Goal: Task Accomplishment & Management: Use online tool/utility

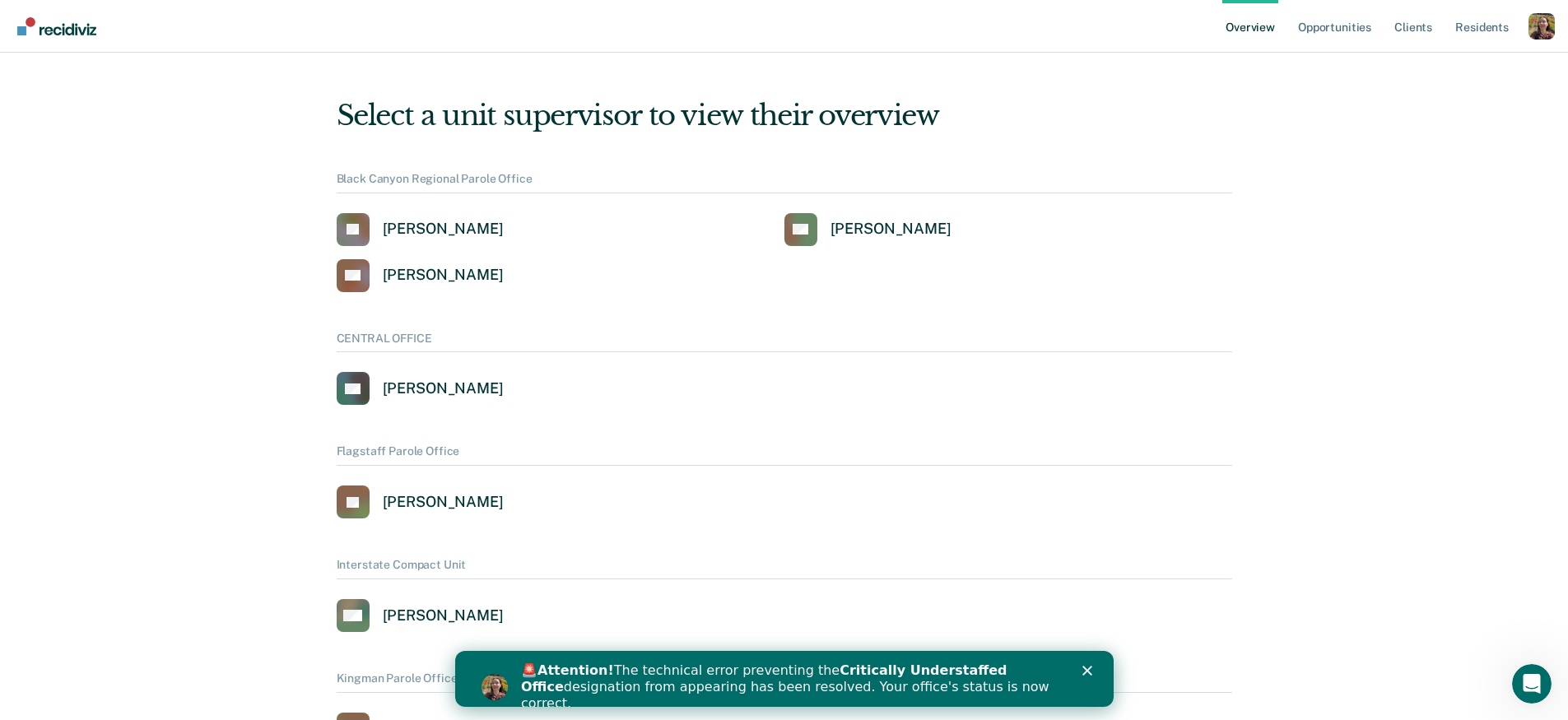
click at [1542, 25] on div "Profile dropdown button" at bounding box center [1541, 26] width 26 height 26
click at [1454, 70] on link "Profile" at bounding box center [1475, 76] width 106 height 14
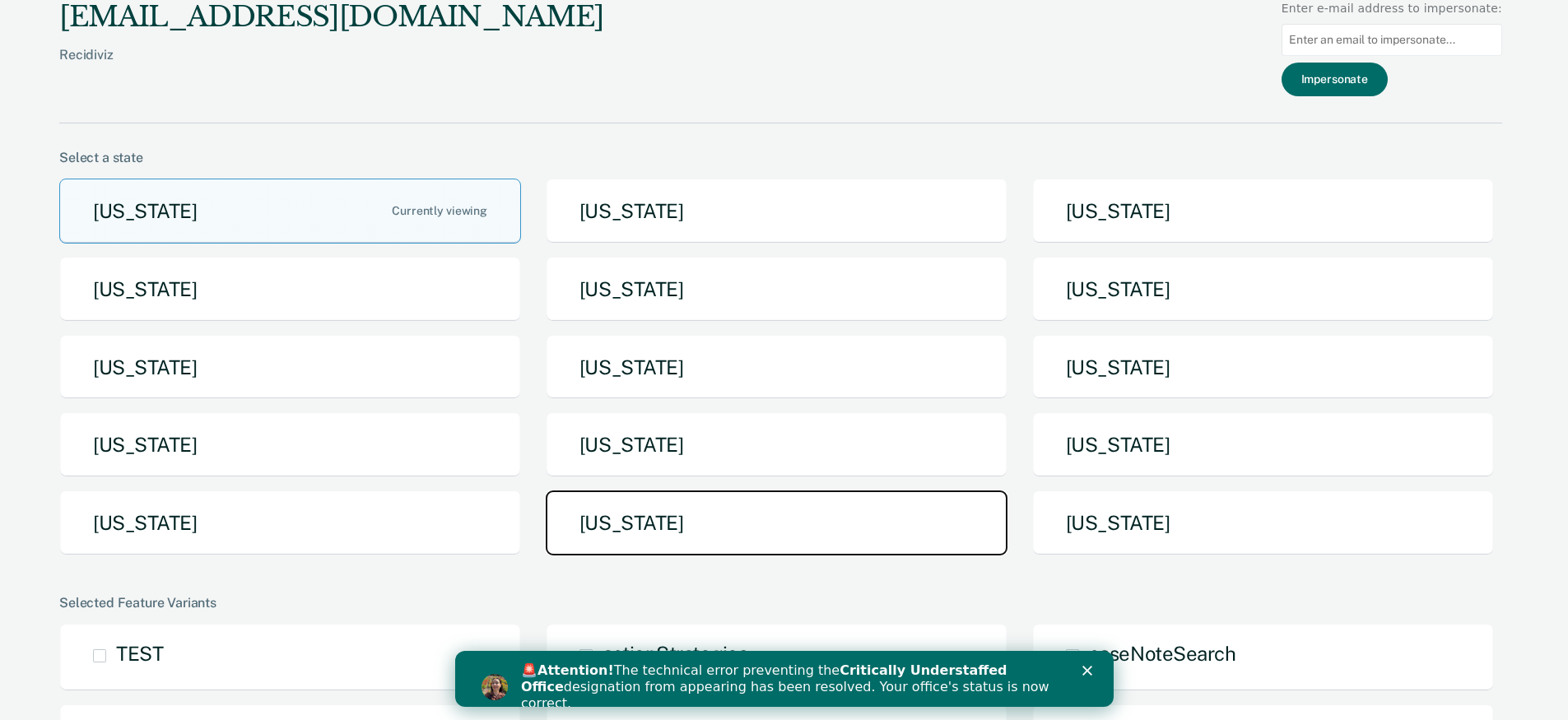
click at [652, 494] on button "[US_STATE]" at bounding box center [777, 523] width 462 height 65
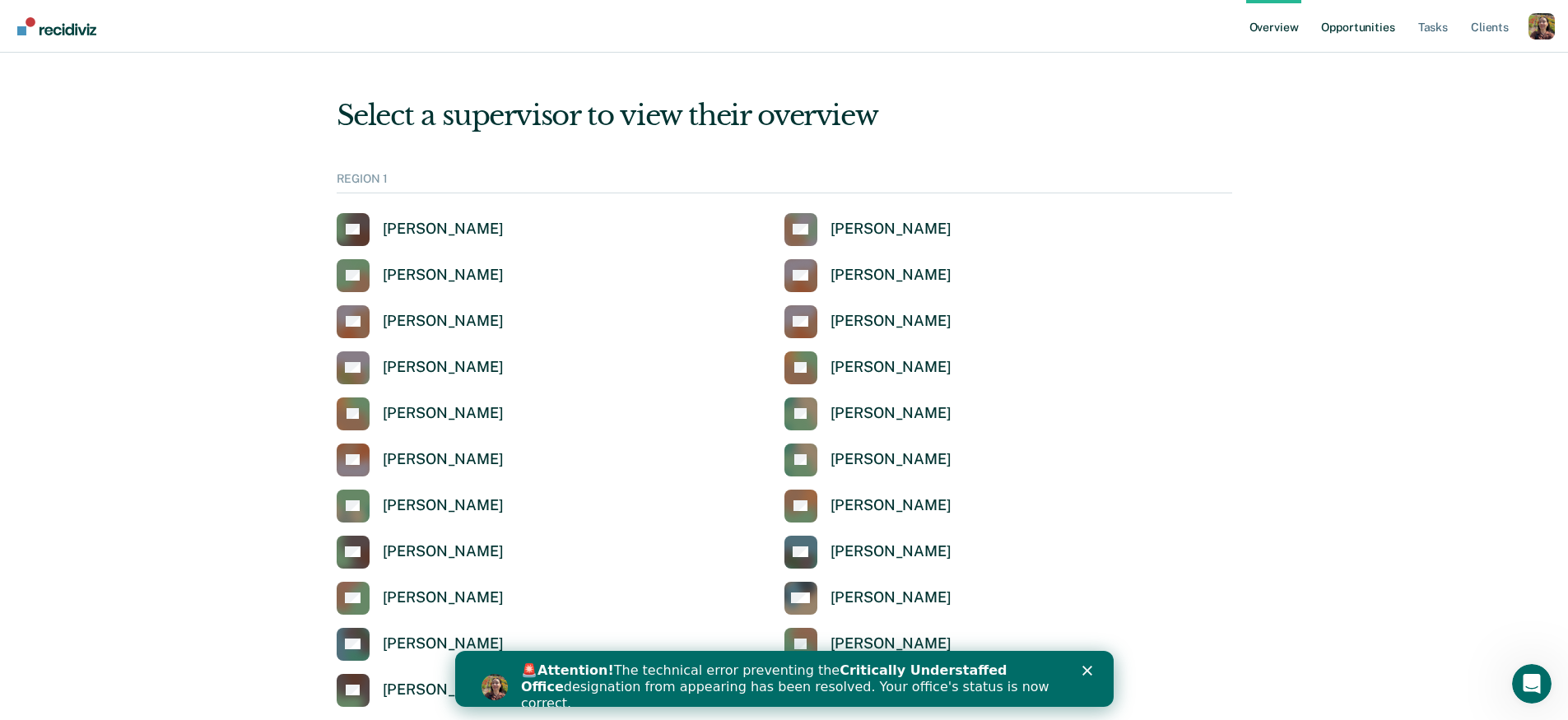
click at [1346, 33] on link "Opportunities" at bounding box center [1358, 26] width 79 height 52
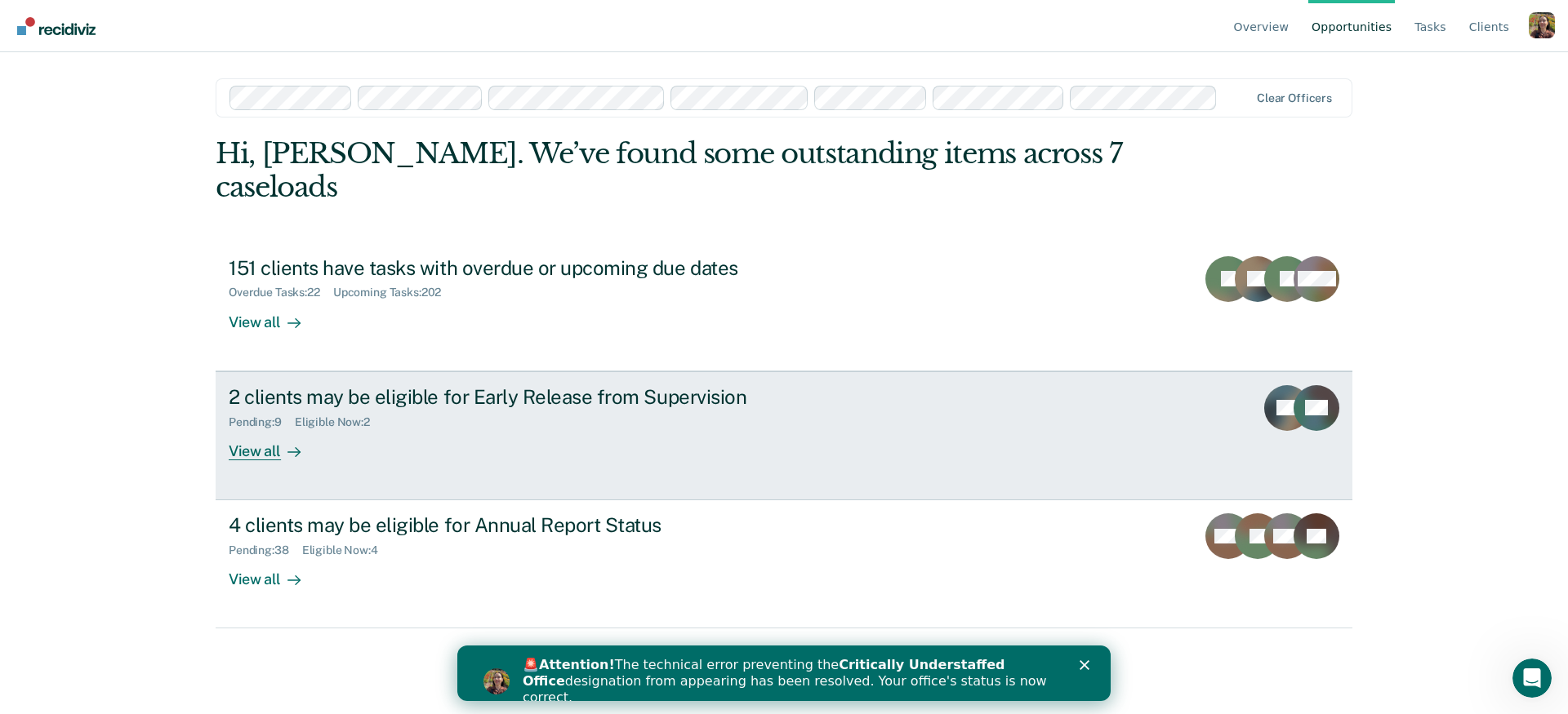
click at [535, 446] on link "2 clients may be eligible for Early Release from Supervision Pending : 9 Eligib…" at bounding box center [784, 436] width 1137 height 129
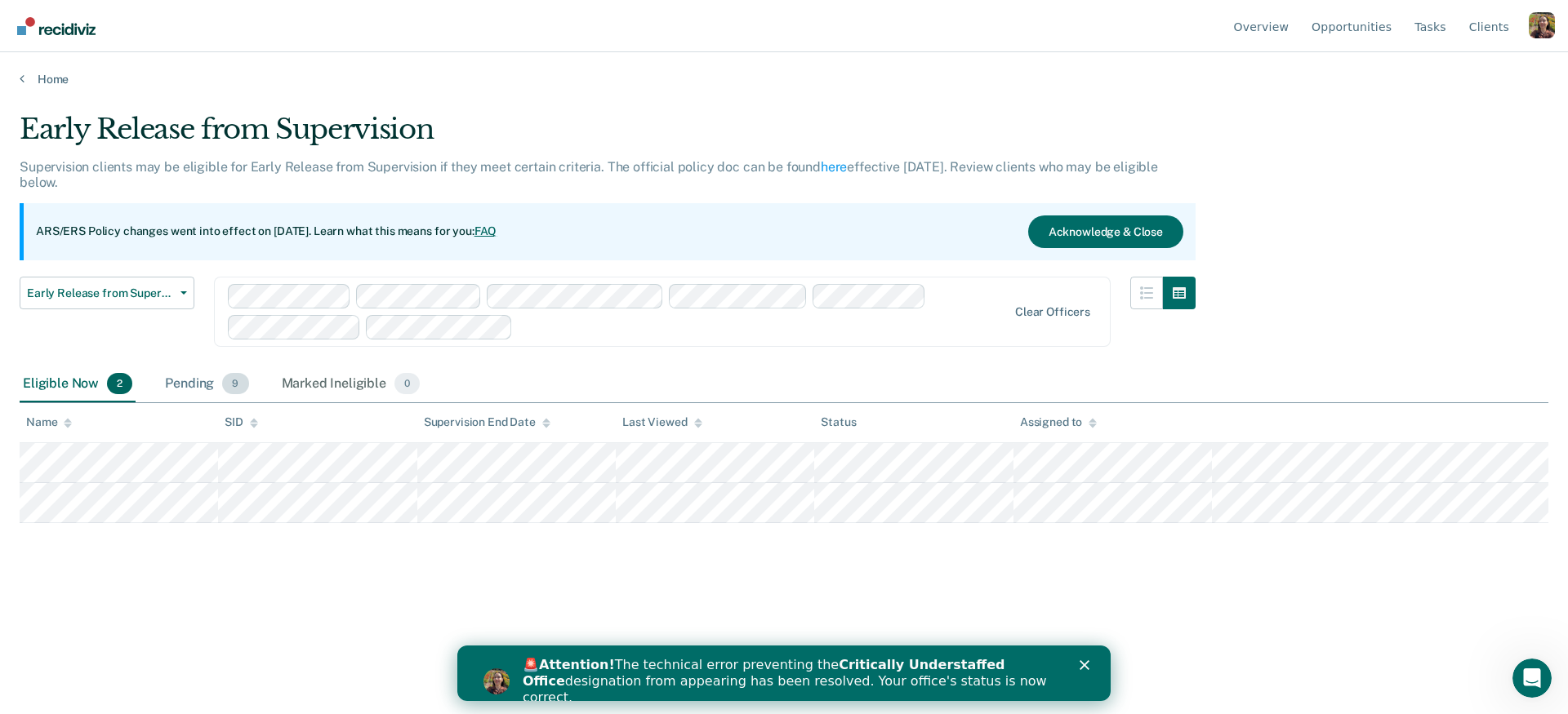
click at [221, 393] on div "Pending 9" at bounding box center [207, 385] width 89 height 36
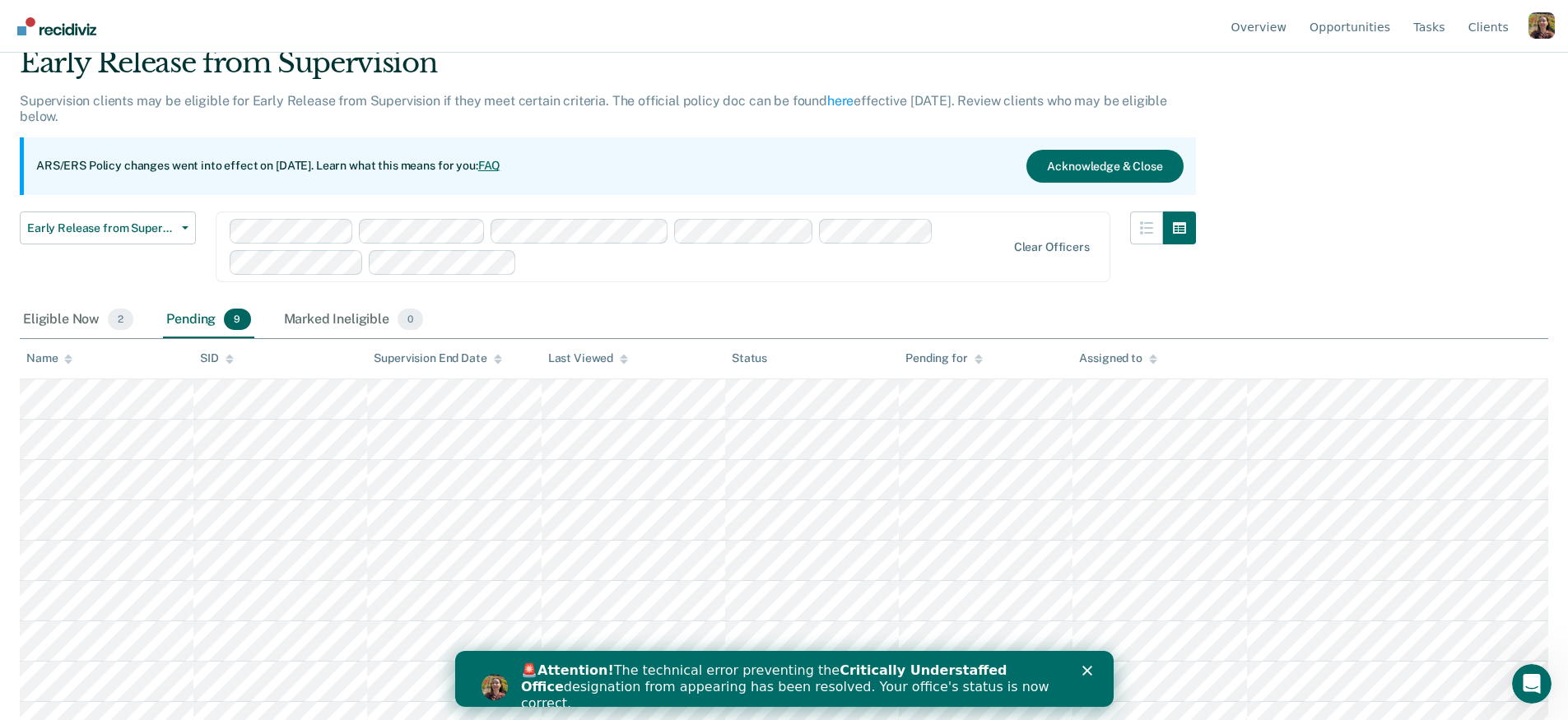
scroll to position [89, 0]
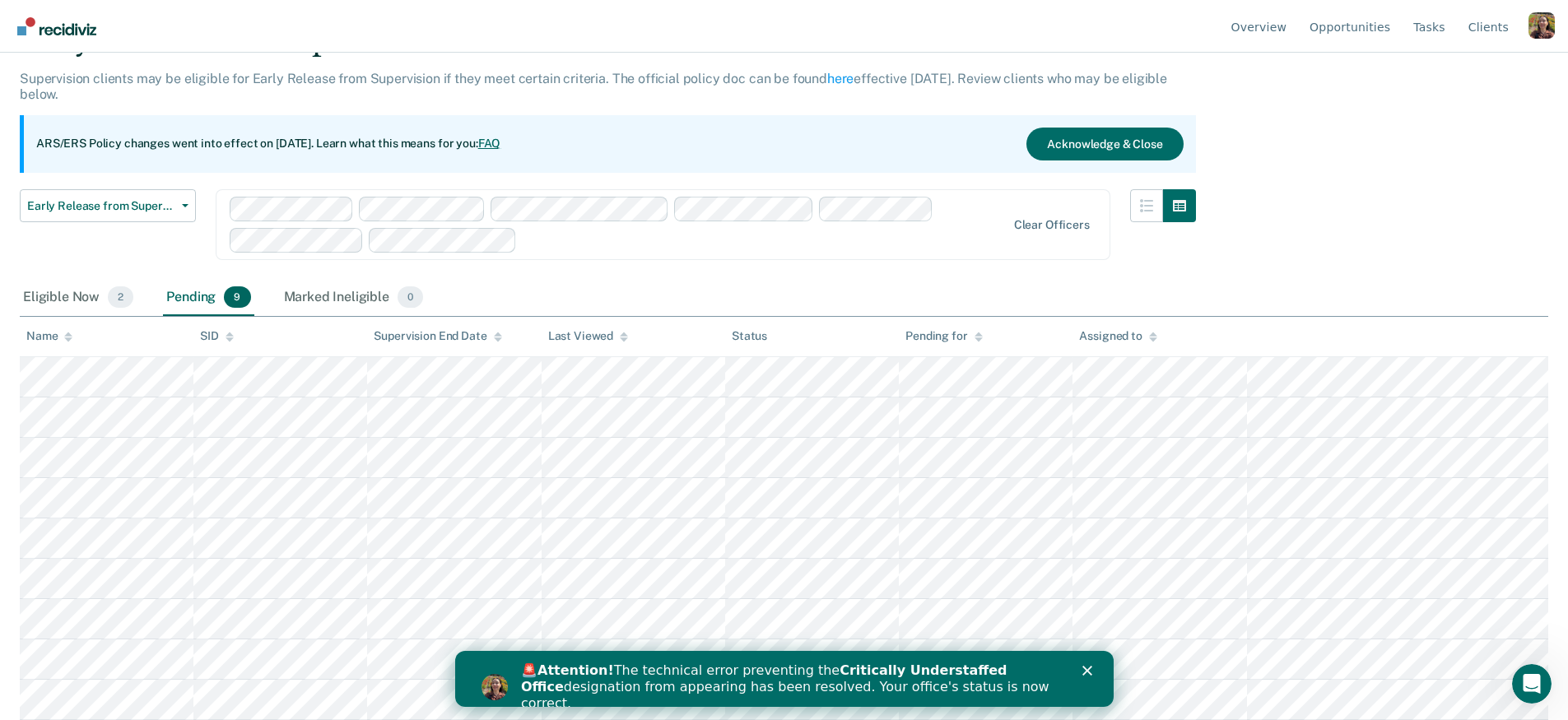
click at [1089, 676] on div "🚨 Attention! The technical error preventing the Critically Understaffed Office …" at bounding box center [784, 688] width 659 height 60
click at [1093, 672] on div "Close" at bounding box center [1090, 670] width 16 height 10
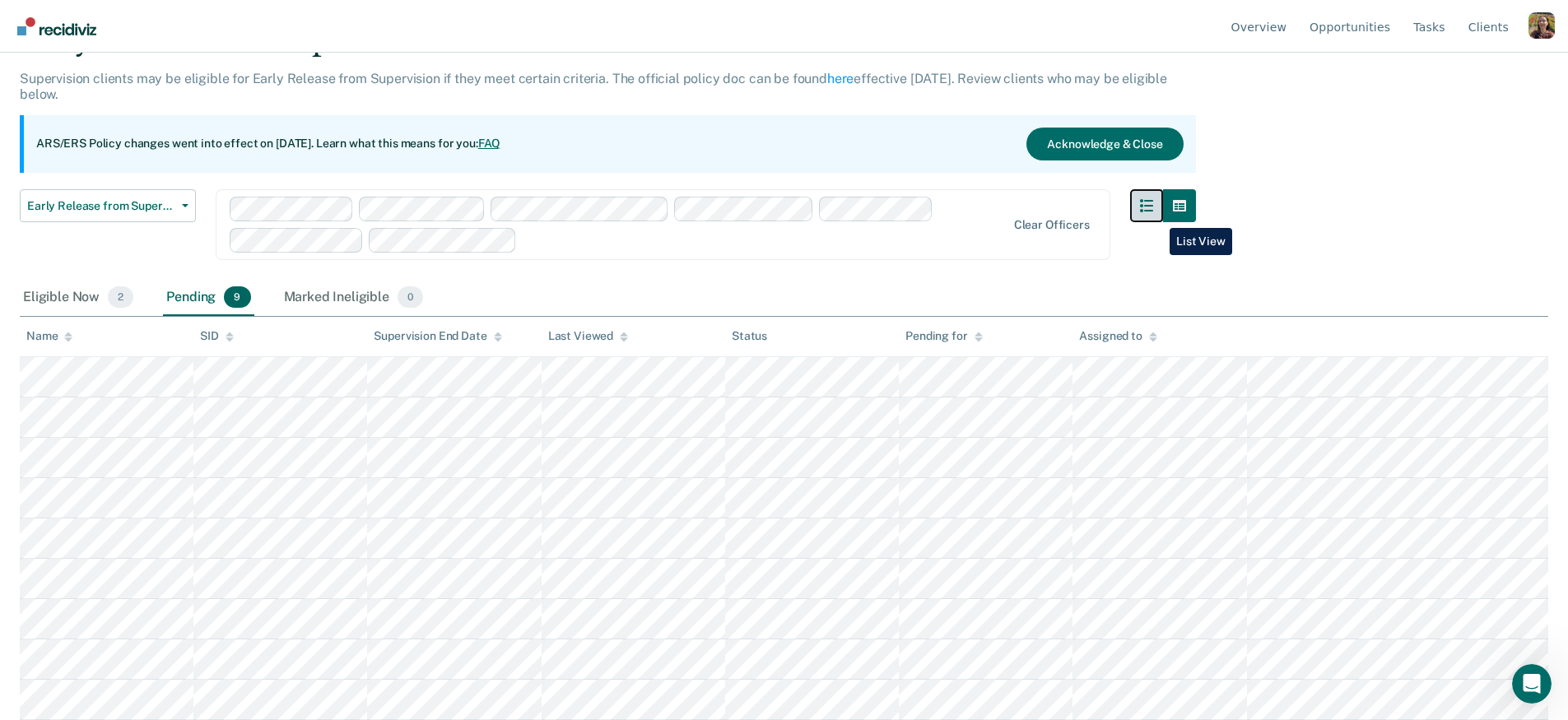
click at [1158, 217] on button "button" at bounding box center [1147, 206] width 32 height 32
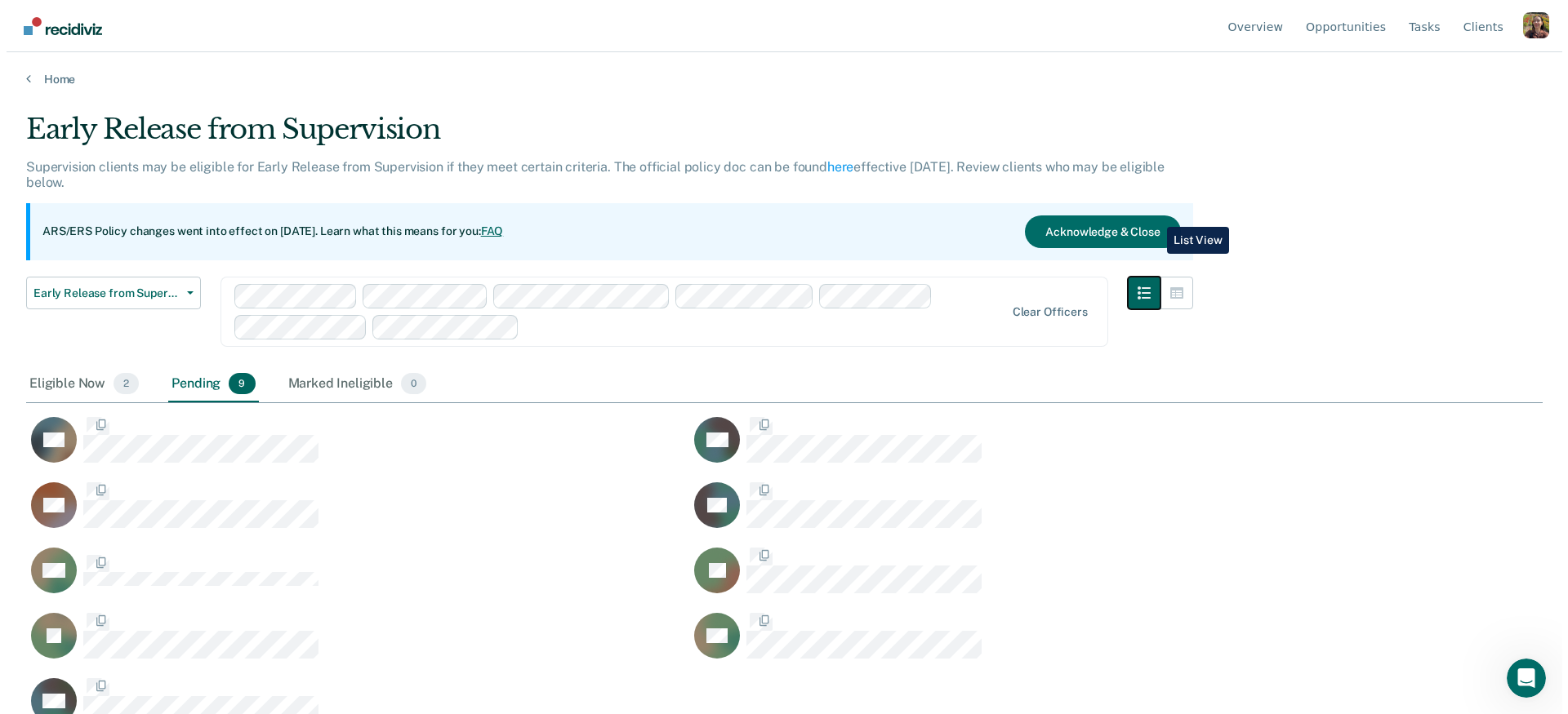
scroll to position [467, 1504]
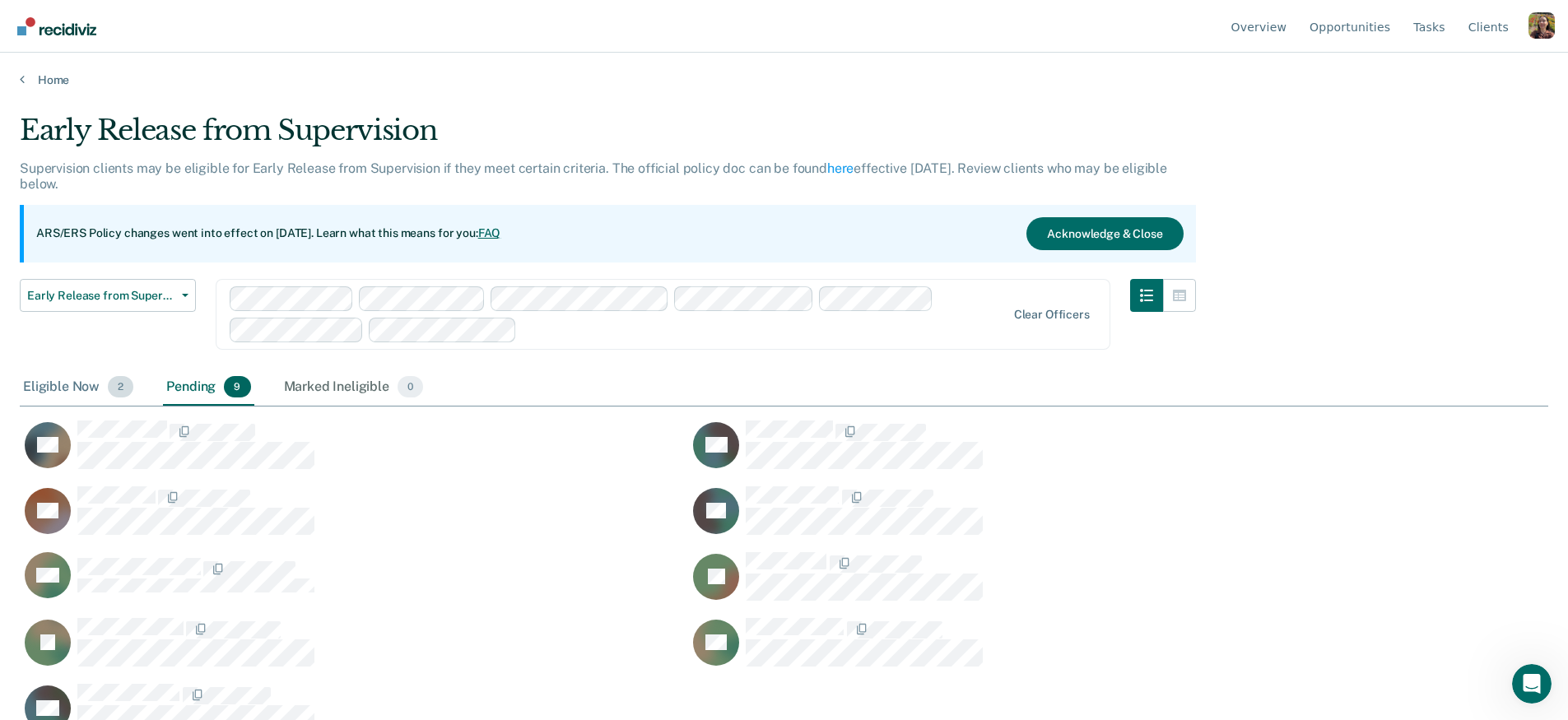
click at [83, 390] on div "Eligible Now 2" at bounding box center [78, 388] width 117 height 36
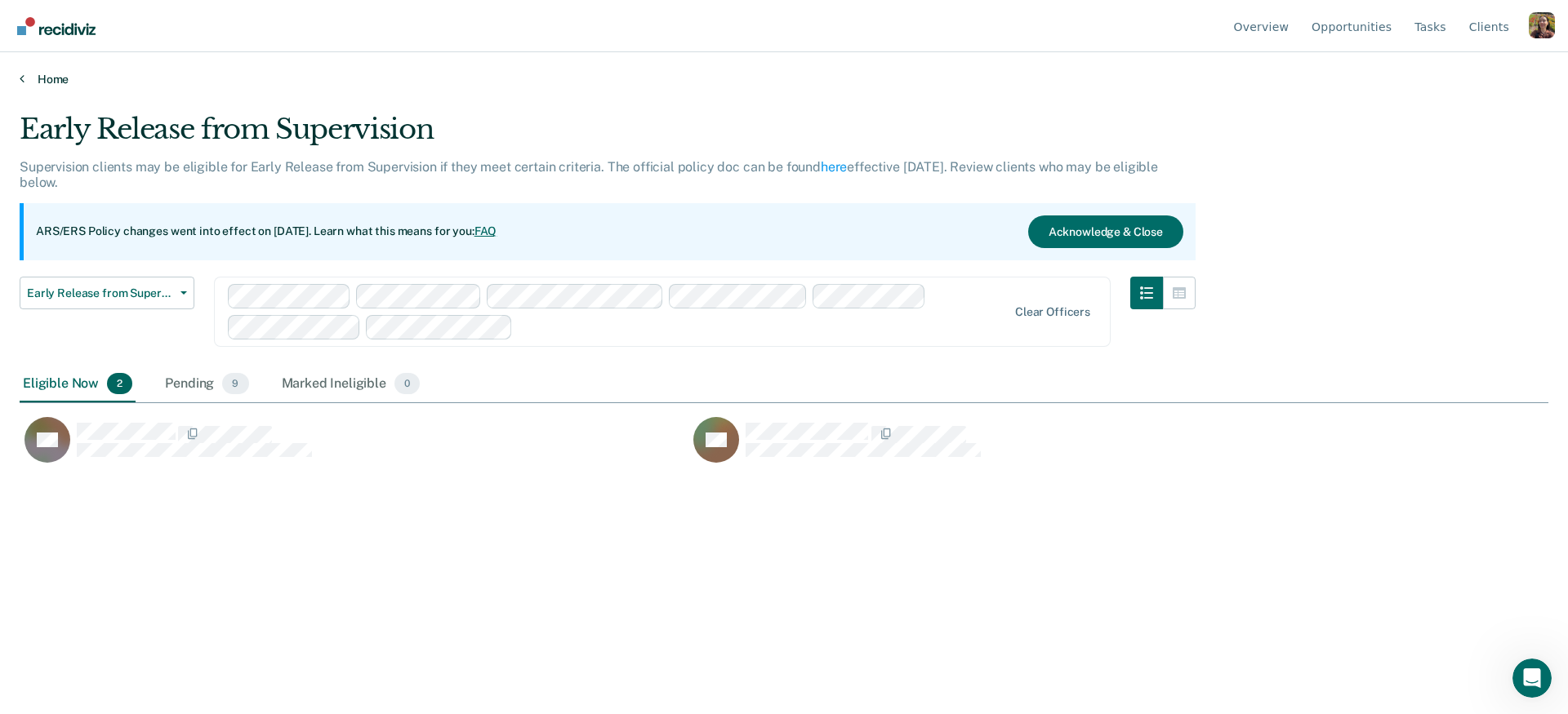
click at [55, 79] on link "Home" at bounding box center [784, 79] width 1529 height 14
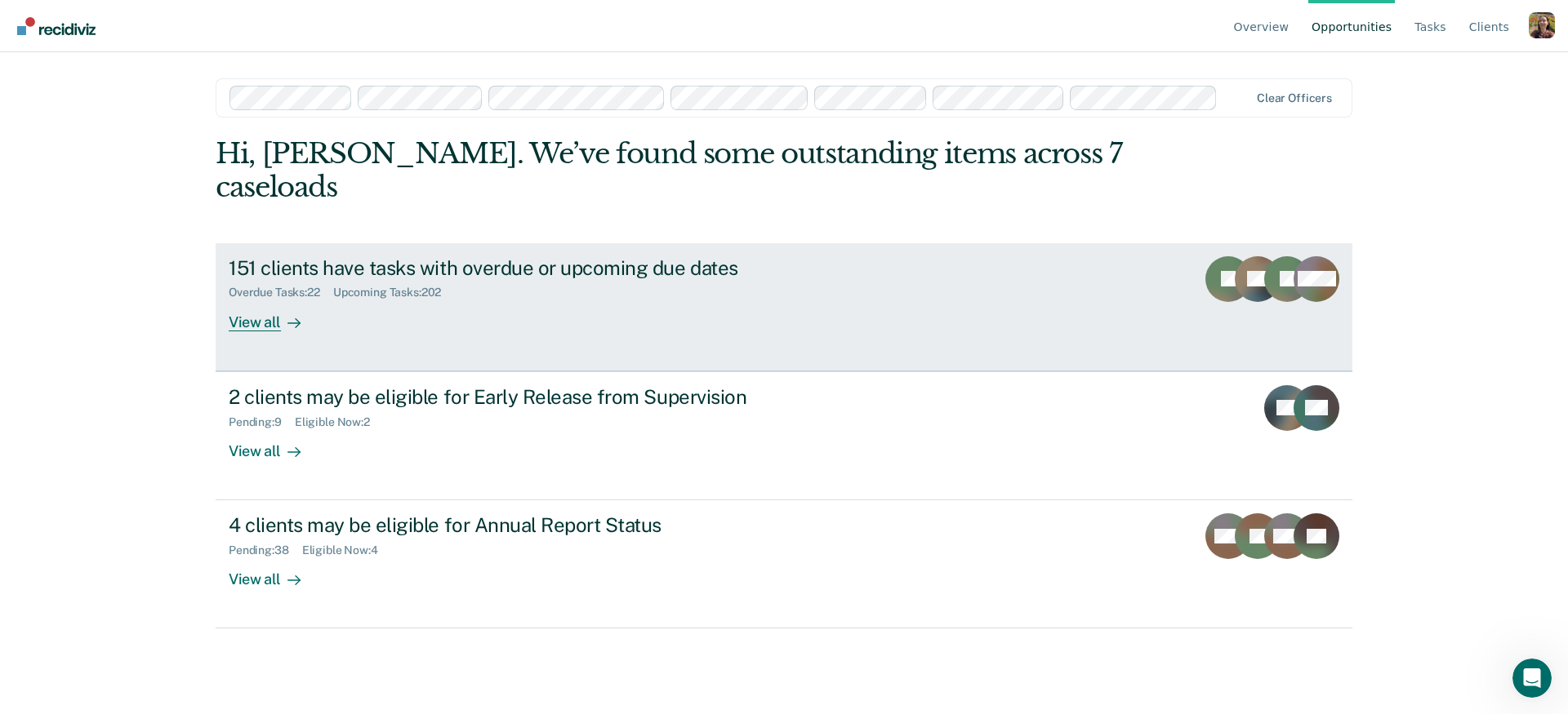
click at [480, 279] on div "151 clients have tasks with overdue or upcoming due dates Overdue Tasks : 22 Up…" at bounding box center [534, 293] width 612 height 75
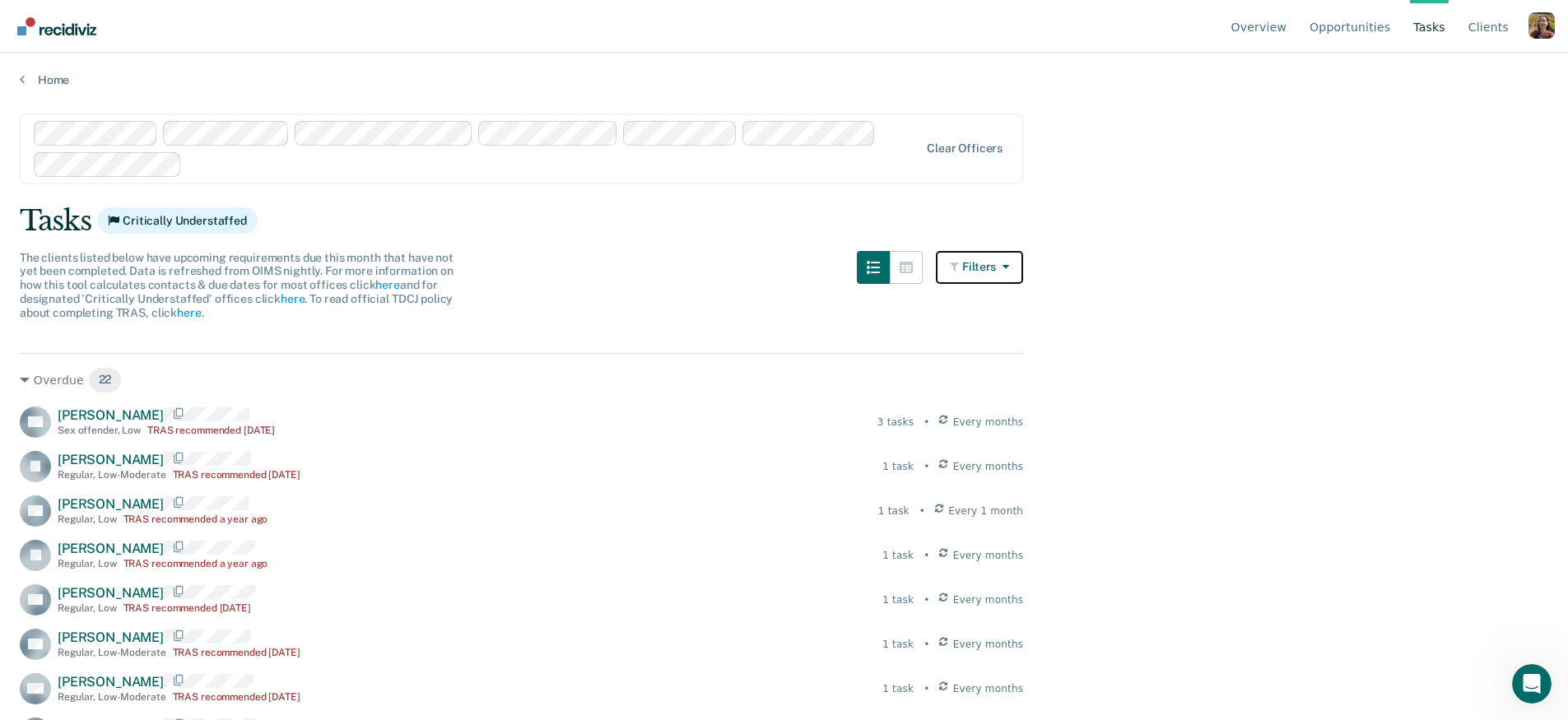
click at [985, 262] on button "Filters" at bounding box center [979, 267] width 88 height 32
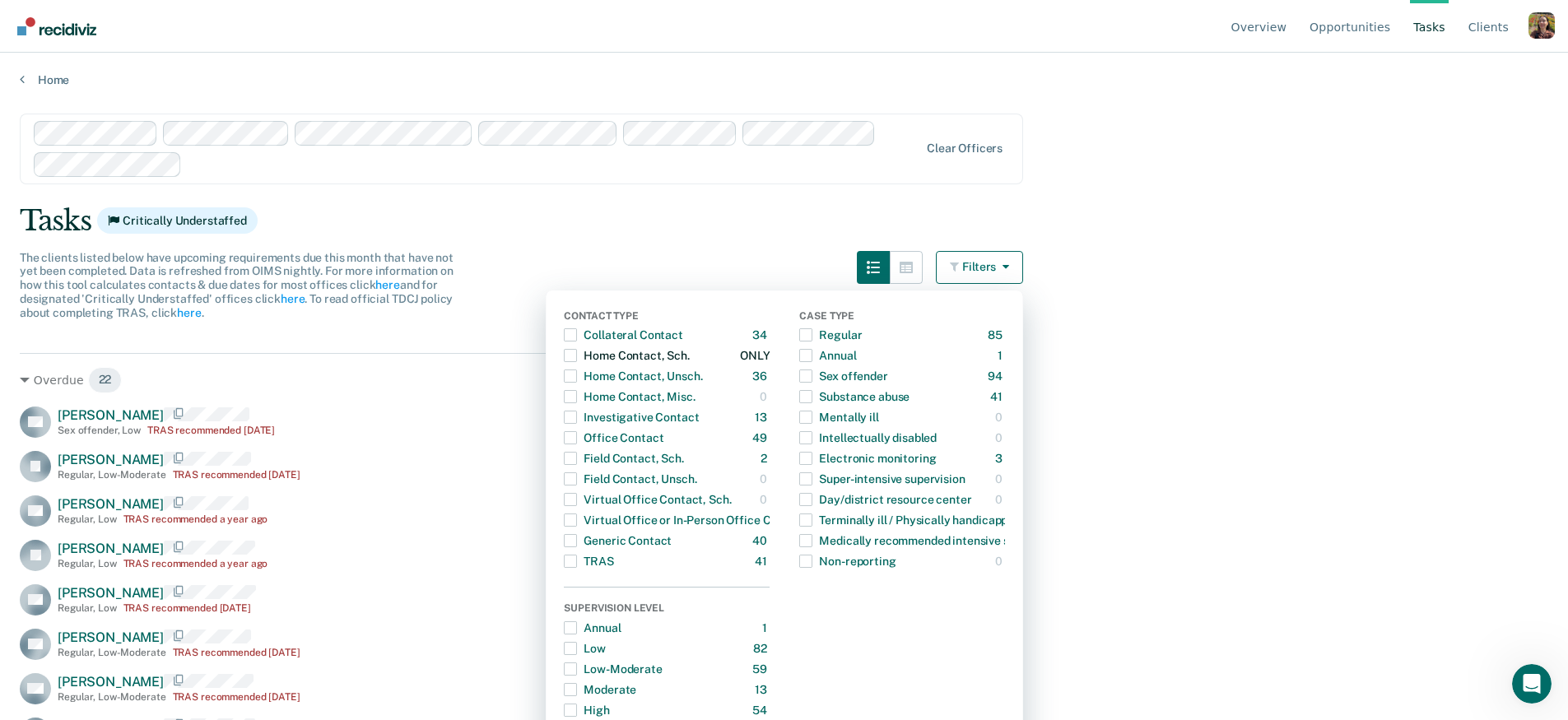
click at [594, 356] on div "Home Contact, Sch." at bounding box center [626, 355] width 125 height 26
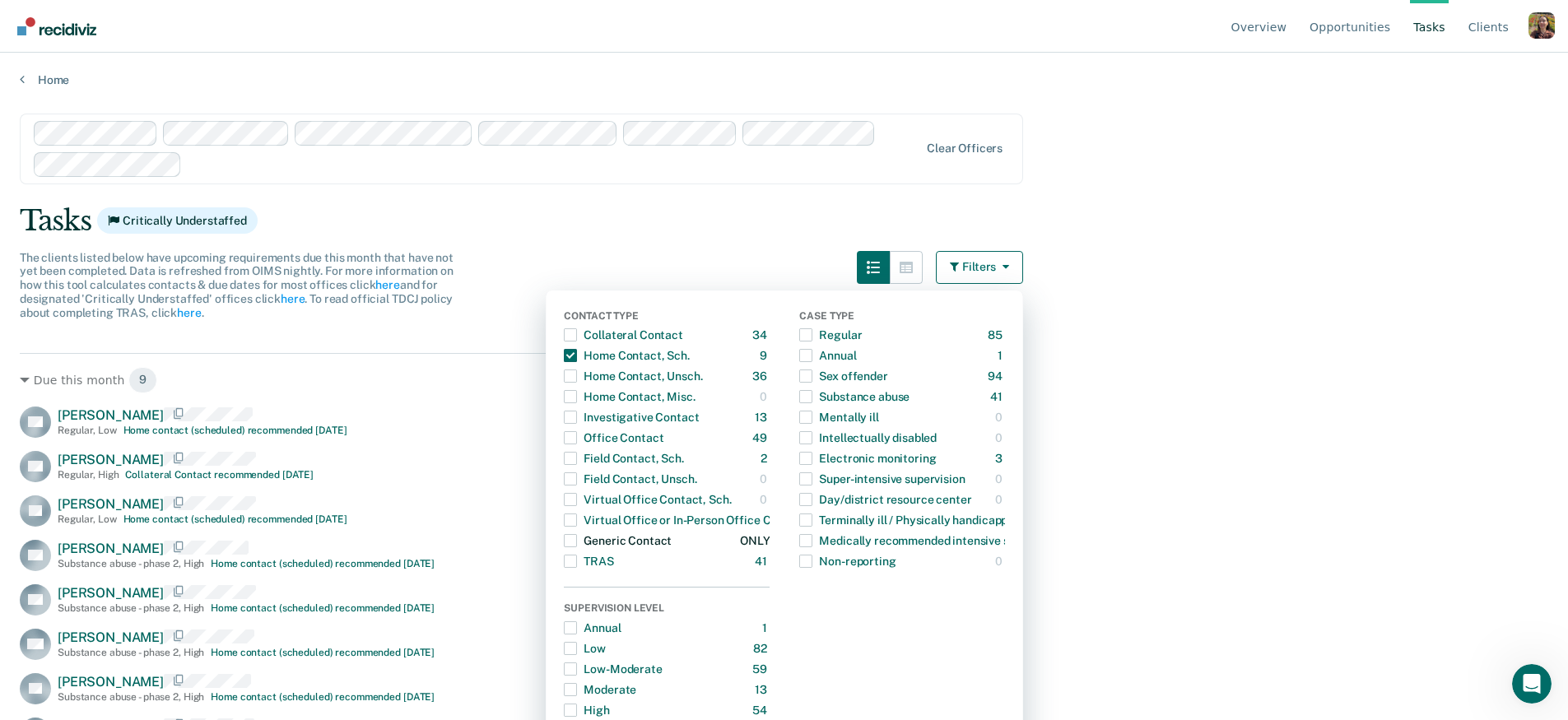
click at [577, 536] on span "Dropdown Menu" at bounding box center [570, 540] width 14 height 14
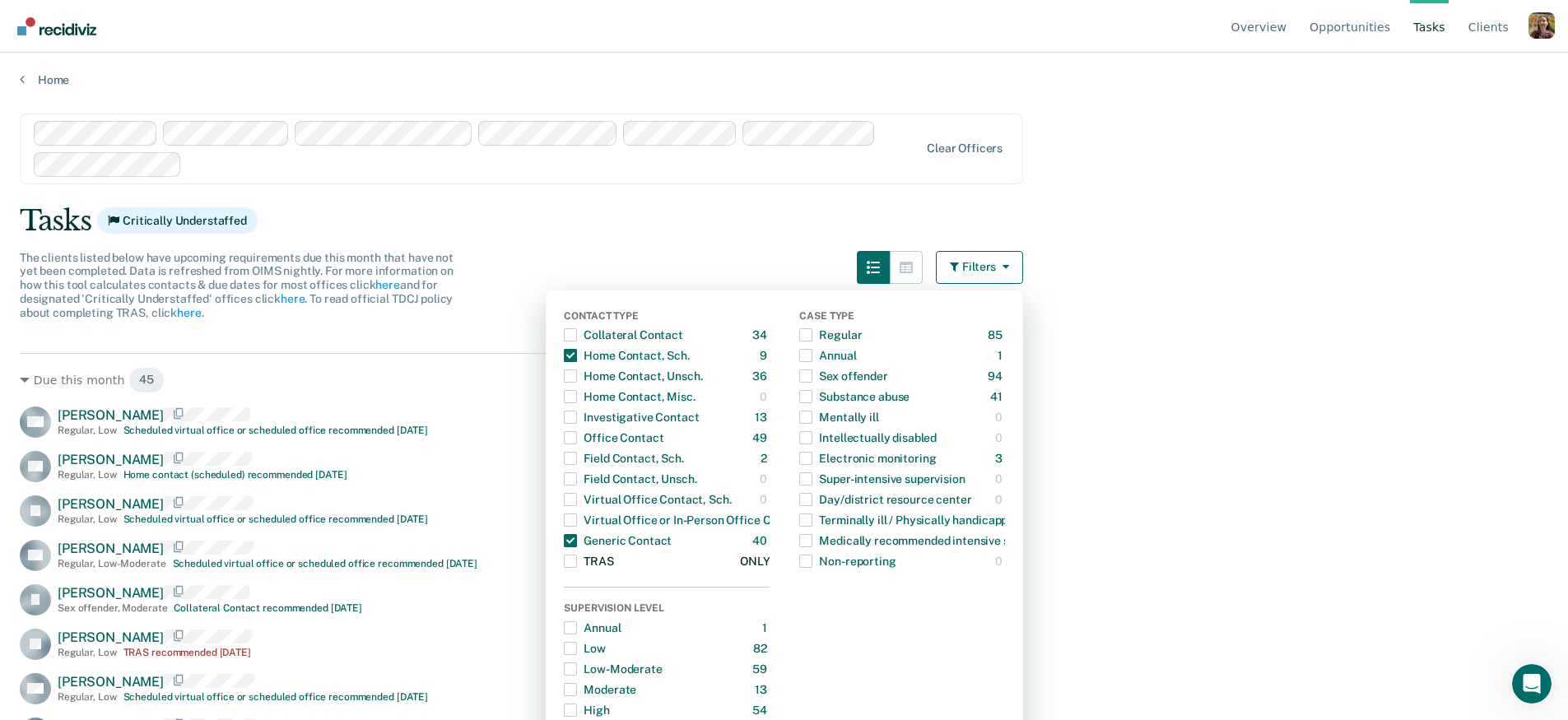
click at [572, 566] on span "Dropdown Menu" at bounding box center [570, 561] width 14 height 14
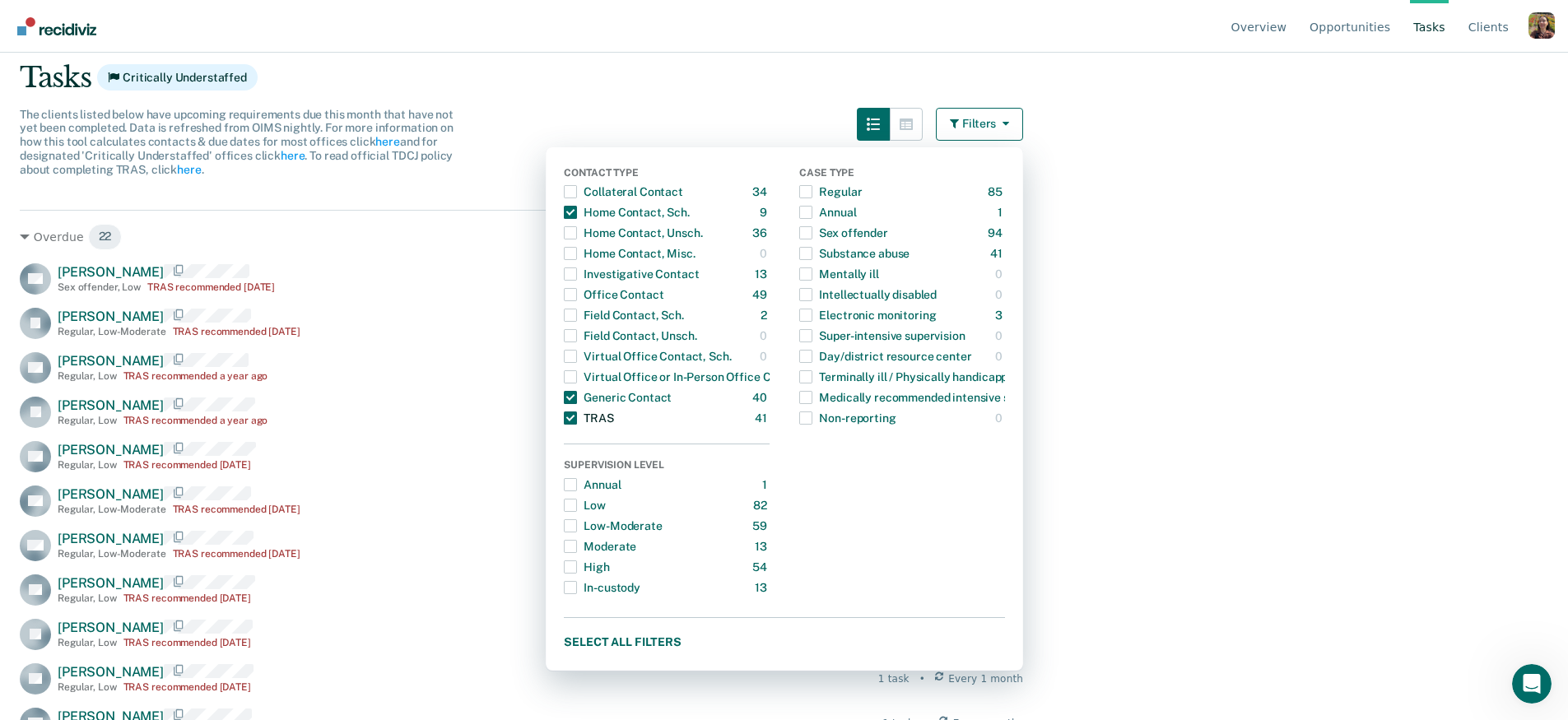
scroll to position [147, 0]
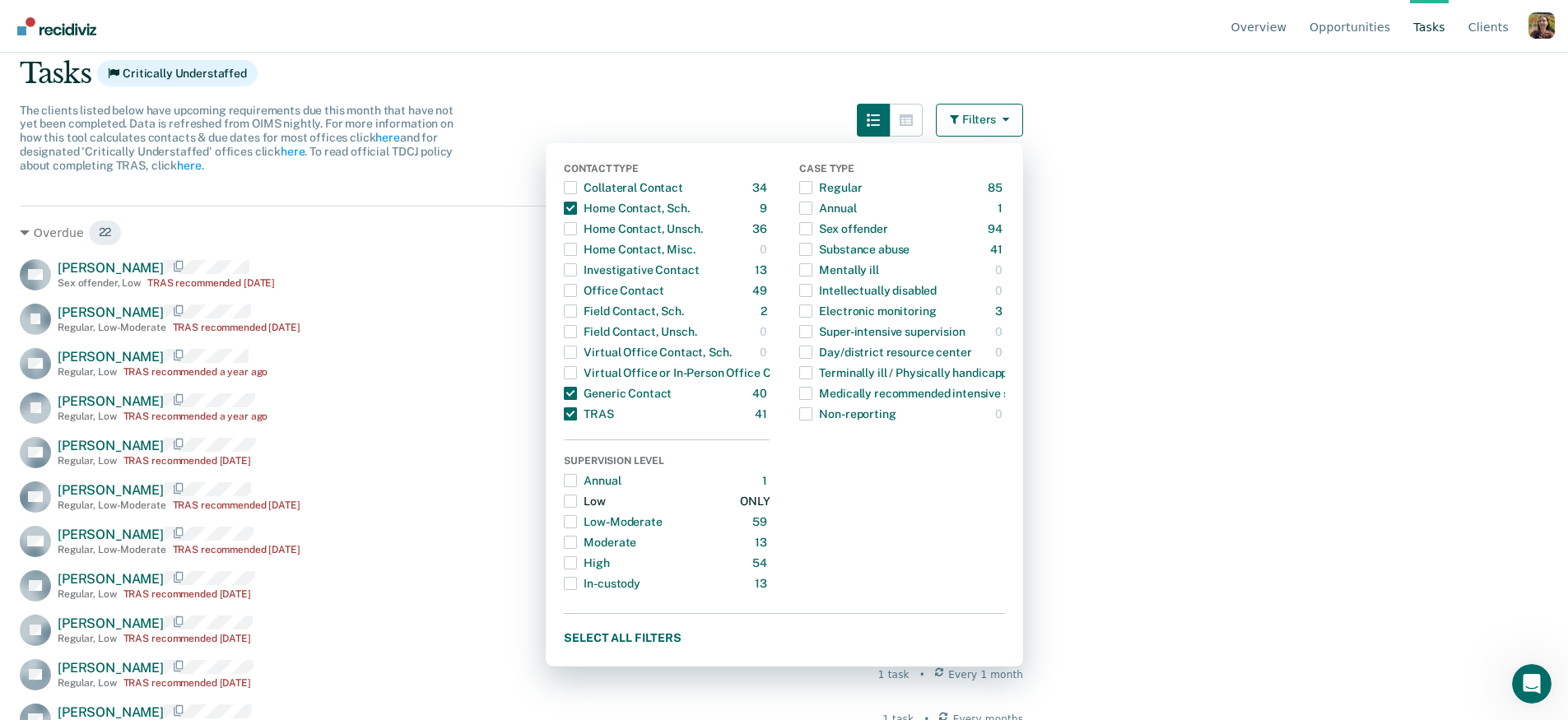
click at [575, 503] on span "Dropdown Menu" at bounding box center [570, 501] width 14 height 14
click at [854, 226] on div "Sex offender" at bounding box center [844, 228] width 88 height 26
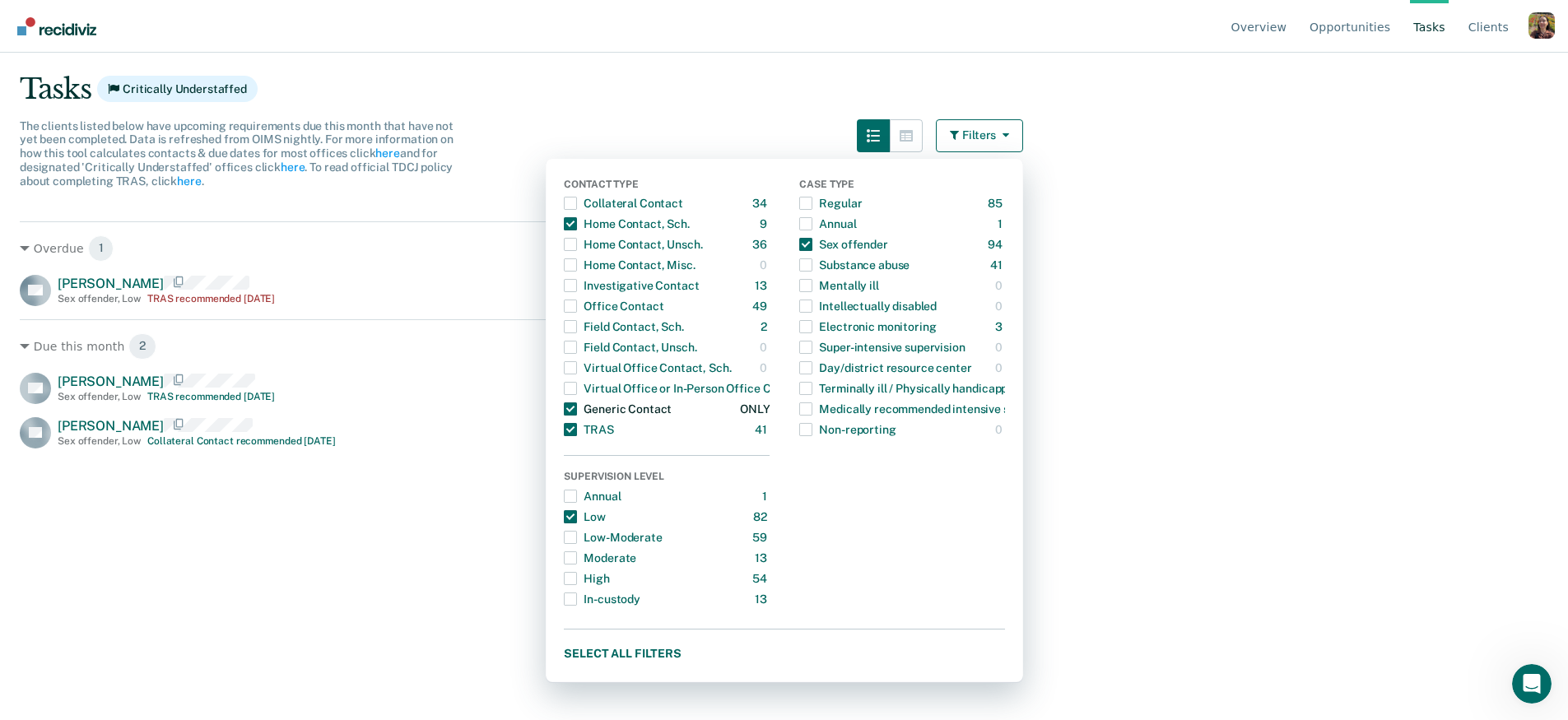
scroll to position [134, 0]
click at [604, 644] on button "Select all filters" at bounding box center [784, 651] width 441 height 21
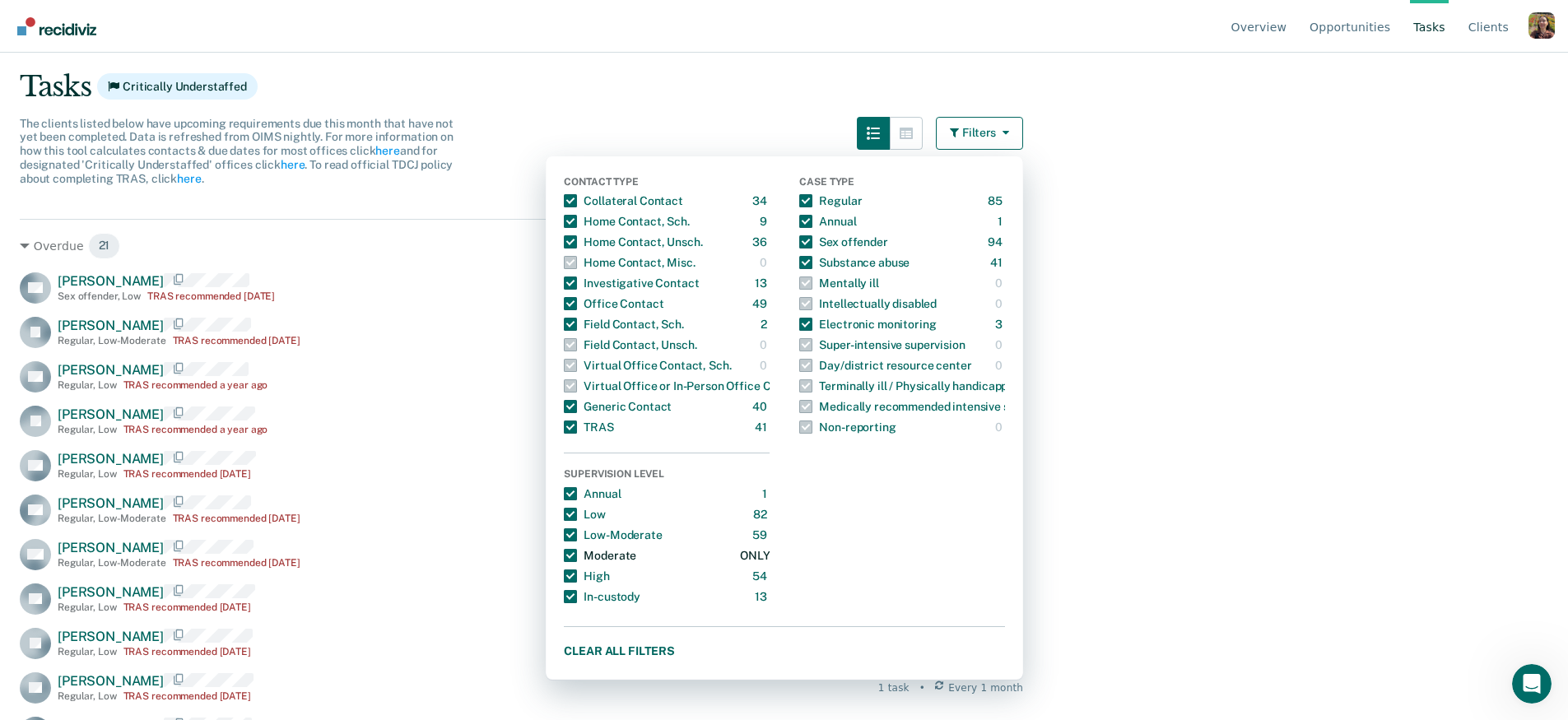
click at [577, 557] on span "Dropdown Menu" at bounding box center [570, 556] width 14 height 14
click at [577, 493] on span "Dropdown Menu" at bounding box center [570, 494] width 14 height 14
click at [577, 237] on span "Dropdown Menu" at bounding box center [570, 242] width 14 height 14
click at [576, 419] on div "Dropdown Menu" at bounding box center [570, 427] width 14 height 26
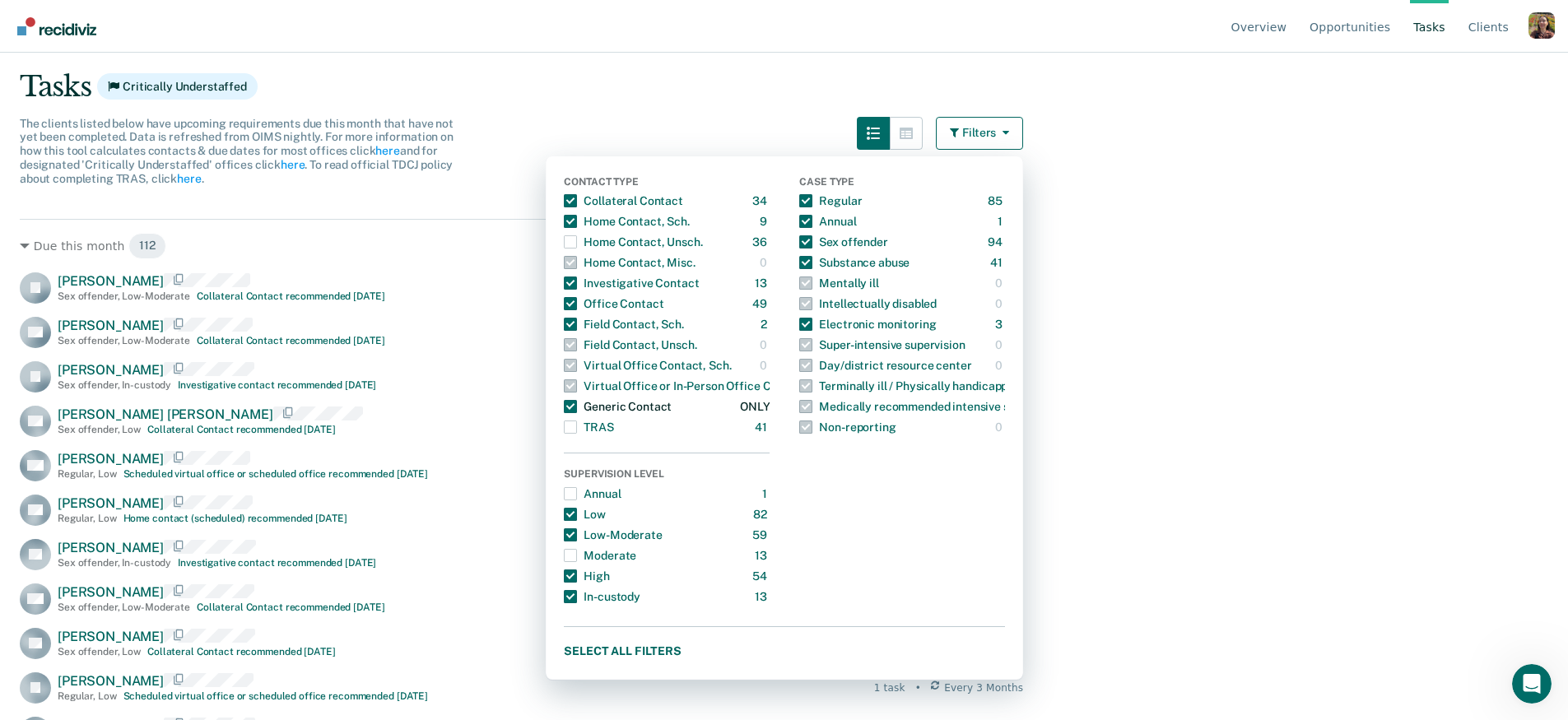
click at [577, 400] on label "Dropdown Menu" at bounding box center [570, 406] width 14 height 14
click at [571, 508] on div "Contact Type Collateral Contact 34 ONLY Home Contact, Sch. 9 ONLY Home Contact,…" at bounding box center [784, 419] width 477 height 525
click at [574, 512] on span "Dropdown Menu" at bounding box center [570, 514] width 14 height 14
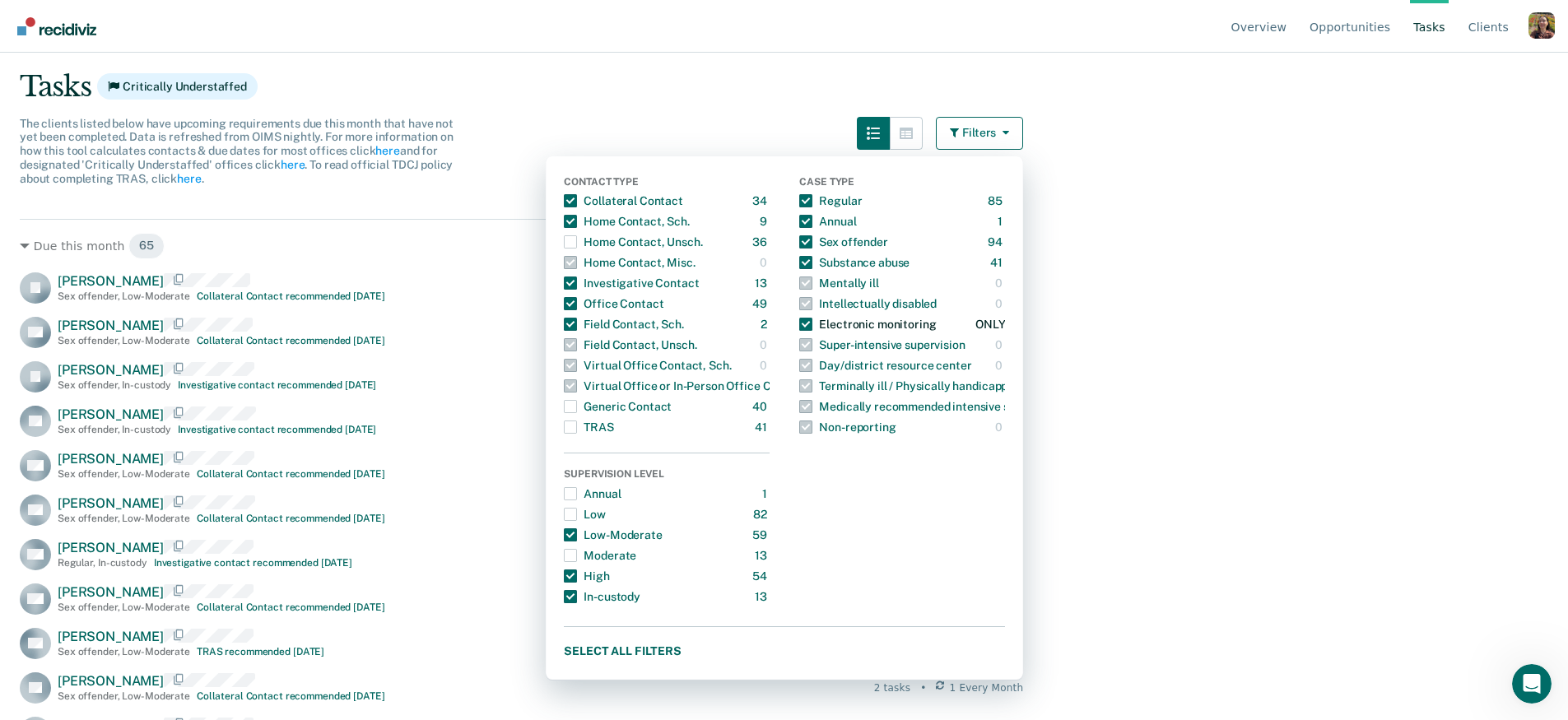
click at [811, 324] on span "Dropdown Menu" at bounding box center [806, 324] width 14 height 14
click at [1001, 245] on div "ONLY" at bounding box center [990, 242] width 30 height 26
click at [763, 244] on div "ONLY" at bounding box center [754, 242] width 30 height 26
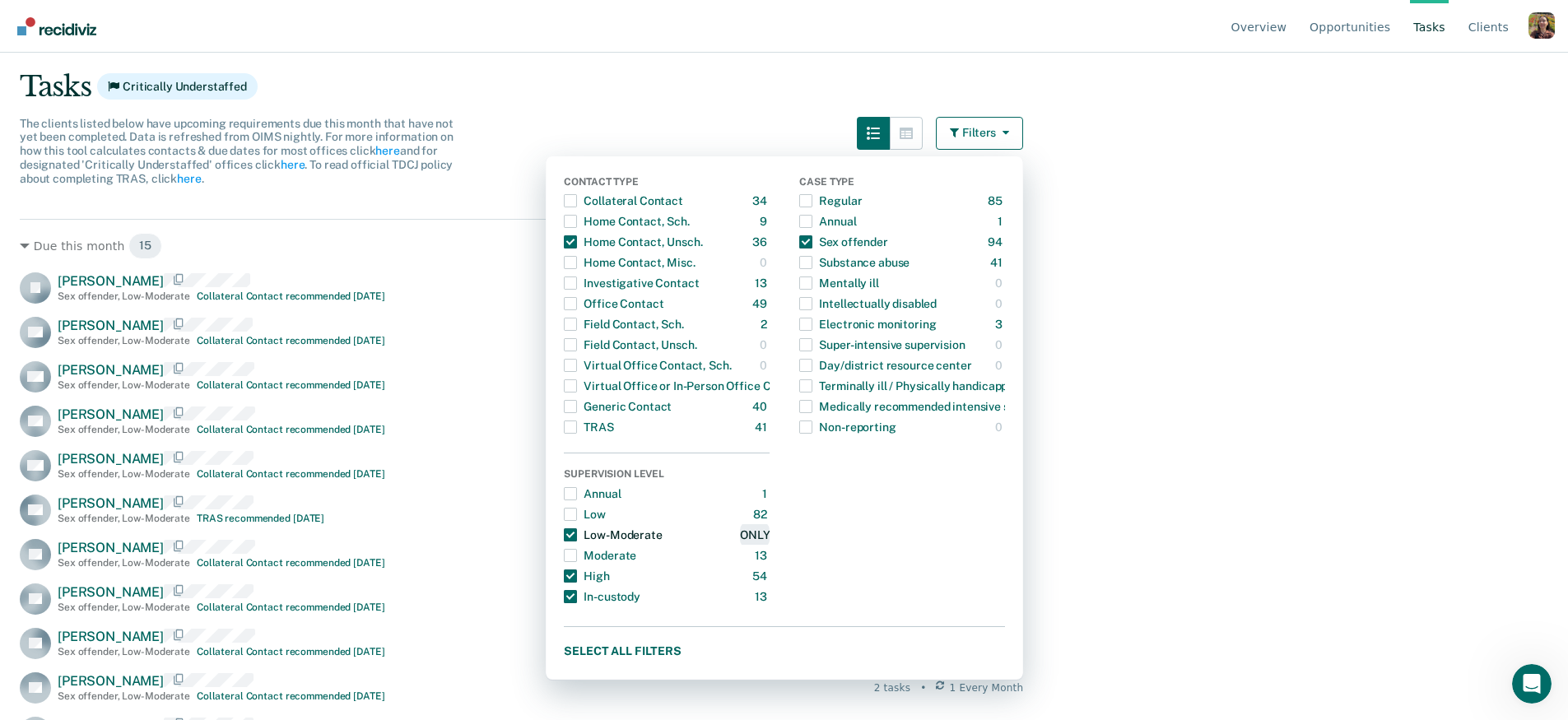
click at [756, 534] on div "ONLY" at bounding box center [754, 534] width 30 height 26
click at [1139, 307] on main "Clear officers Tasks Critically Understaffed The clients listed below have upco…" at bounding box center [784, 267] width 1568 height 628
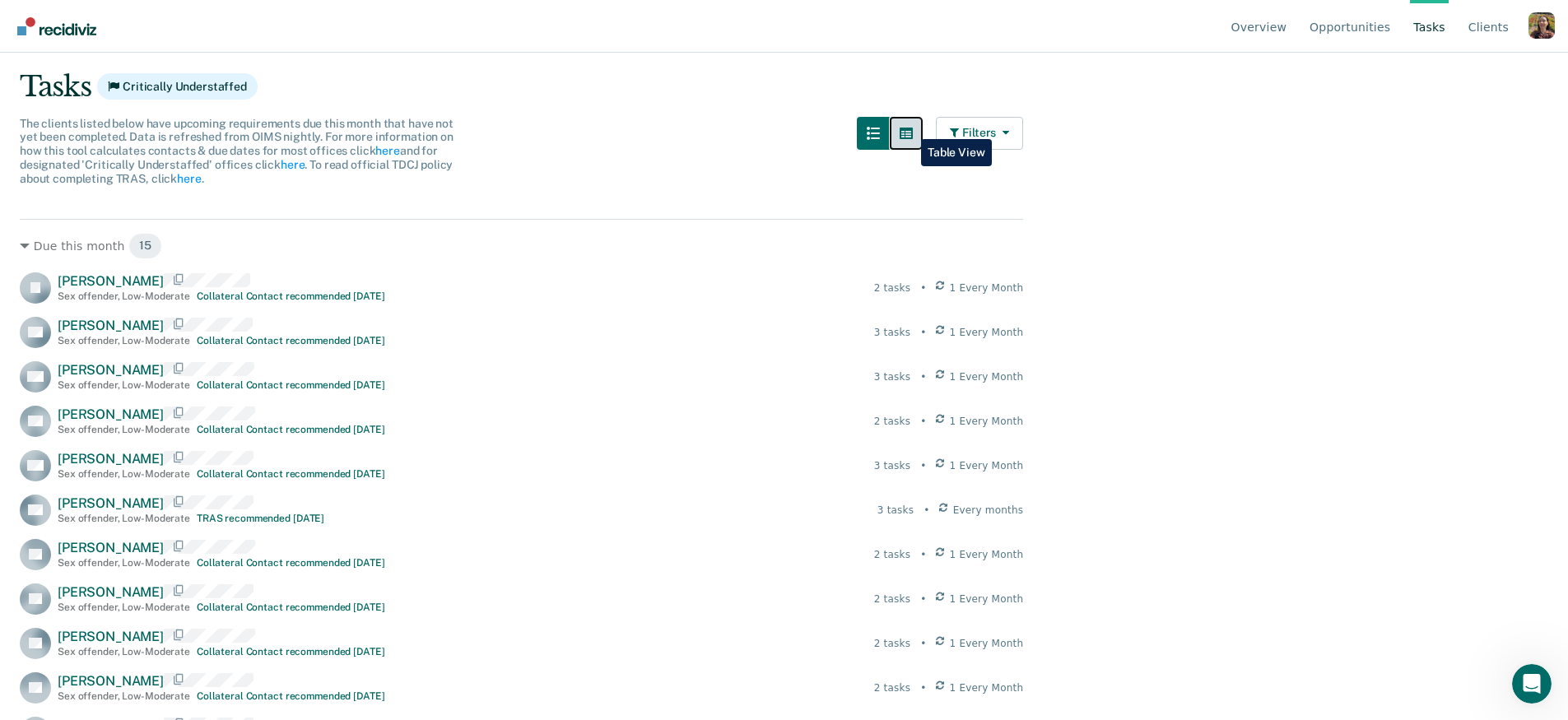
click at [909, 127] on icon "button" at bounding box center [906, 133] width 14 height 12
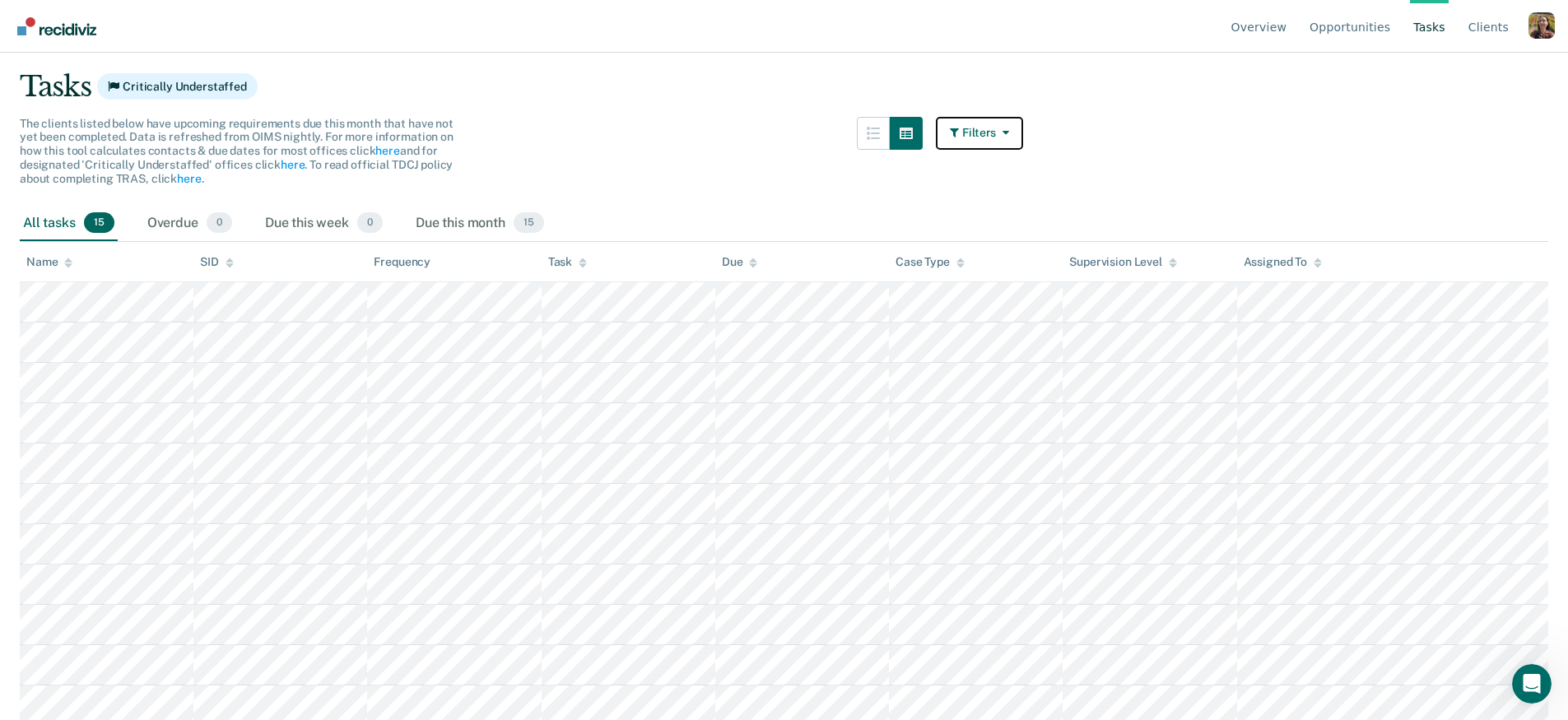
click at [973, 129] on button "Filters" at bounding box center [979, 134] width 88 height 32
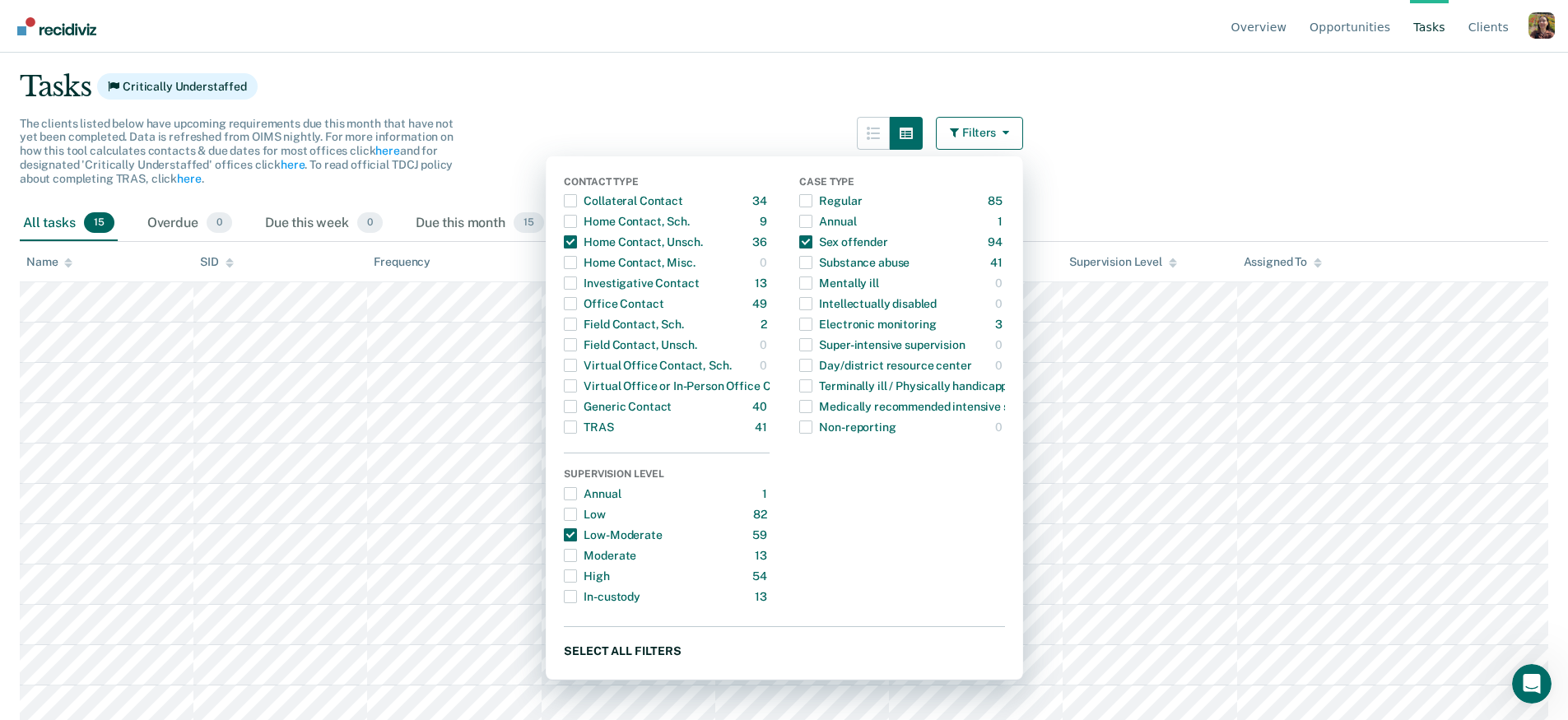
click at [652, 647] on button "Select all filters" at bounding box center [784, 651] width 441 height 21
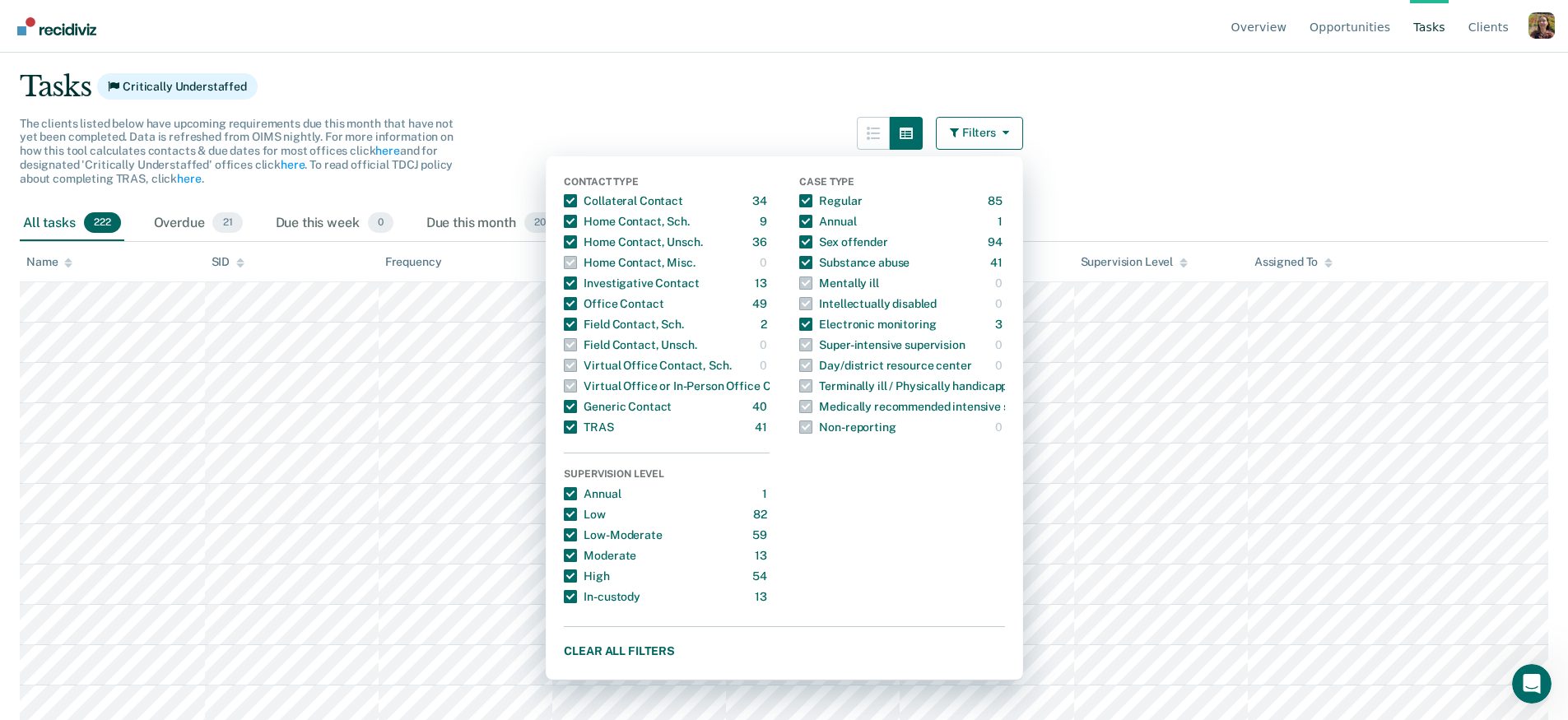
click at [1056, 93] on div "Tasks Critically Understaffed" at bounding box center [784, 87] width 1528 height 33
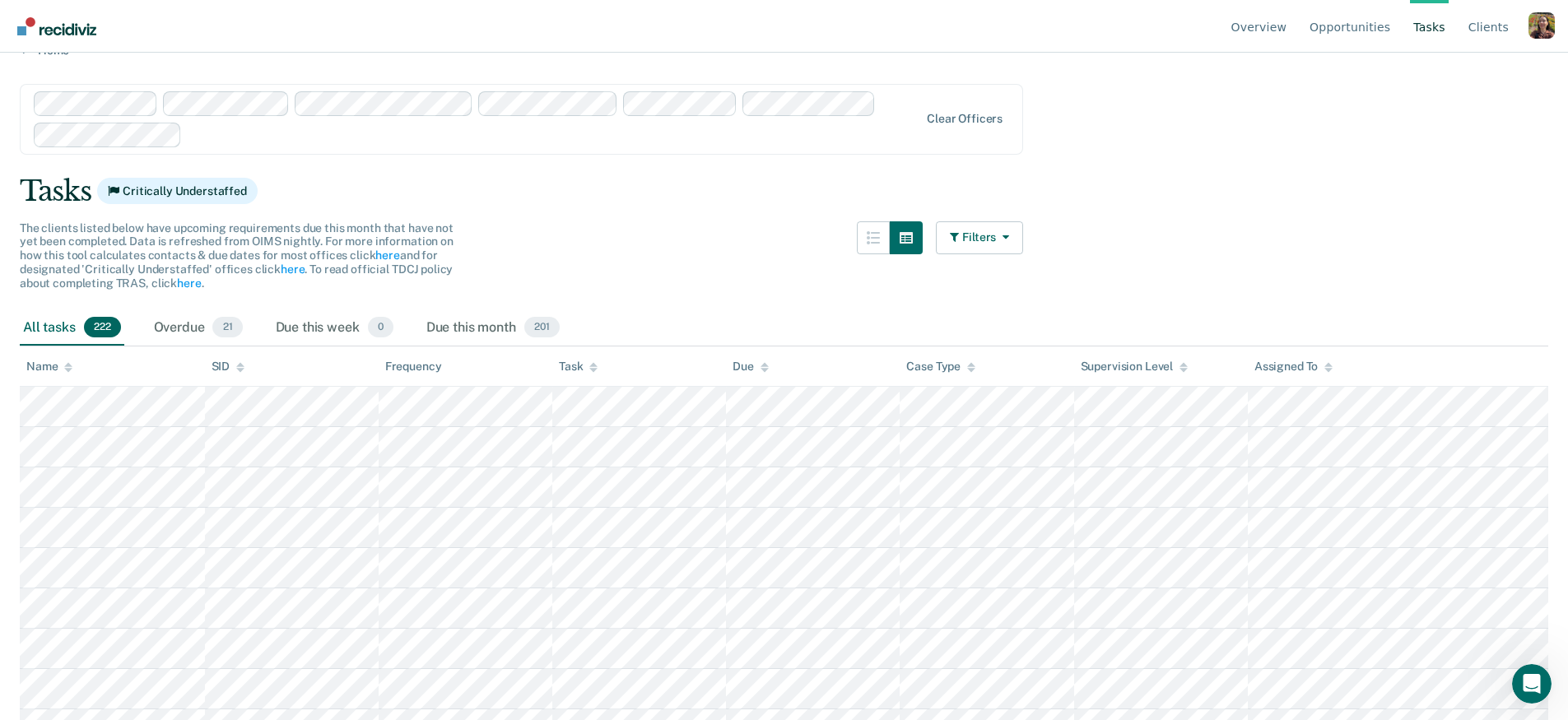
scroll to position [0, 0]
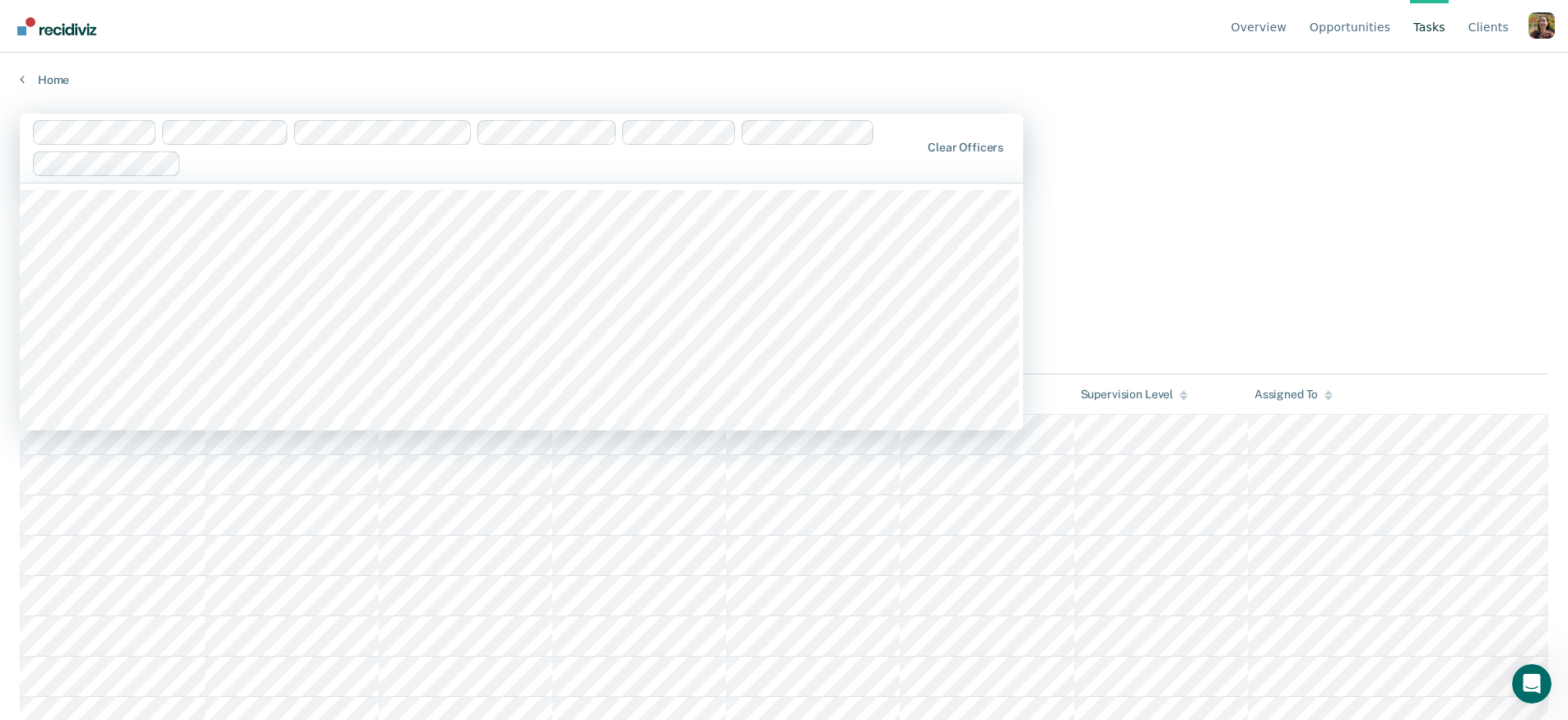
click at [443, 158] on div at bounding box center [553, 163] width 732 height 19
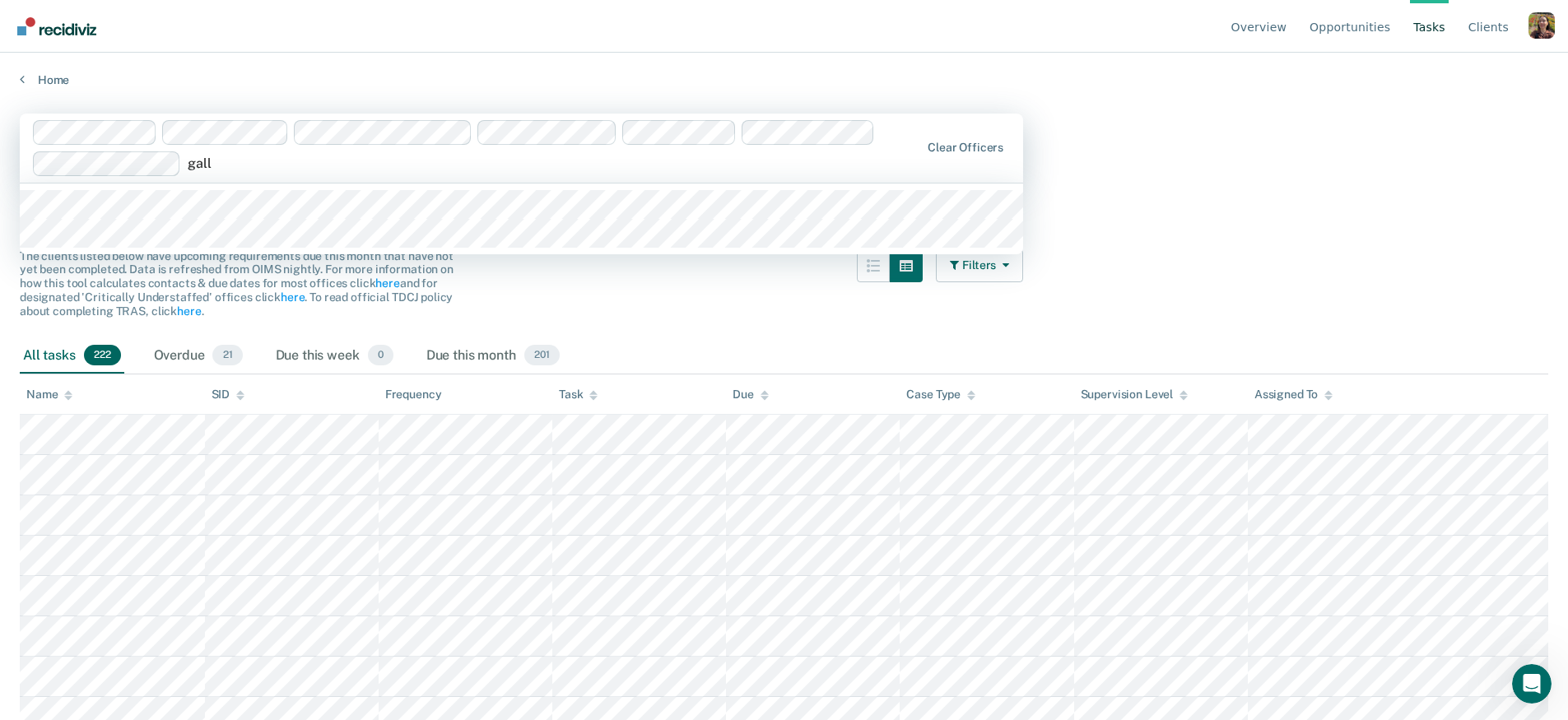
type input "galle"
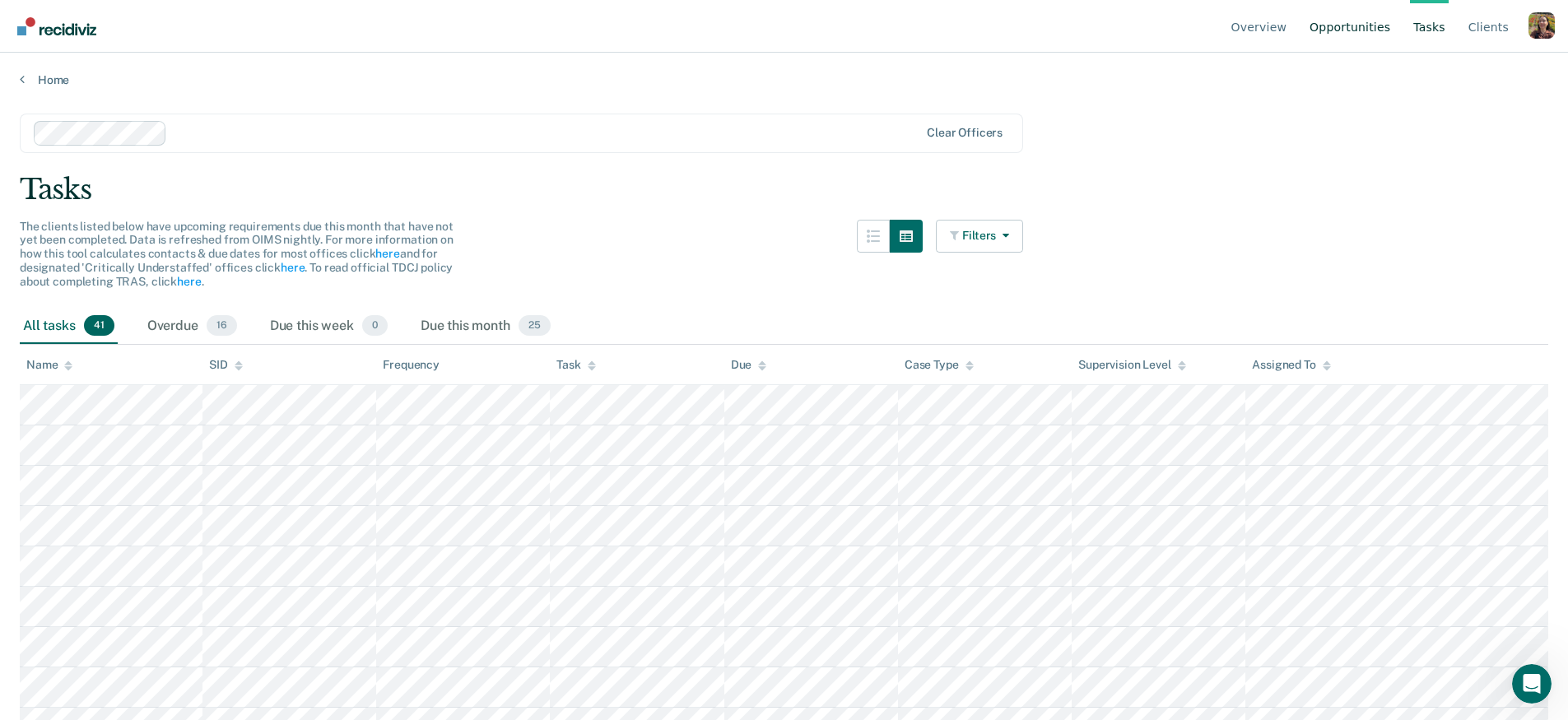
click at [1328, 27] on link "Opportunities" at bounding box center [1350, 26] width 88 height 52
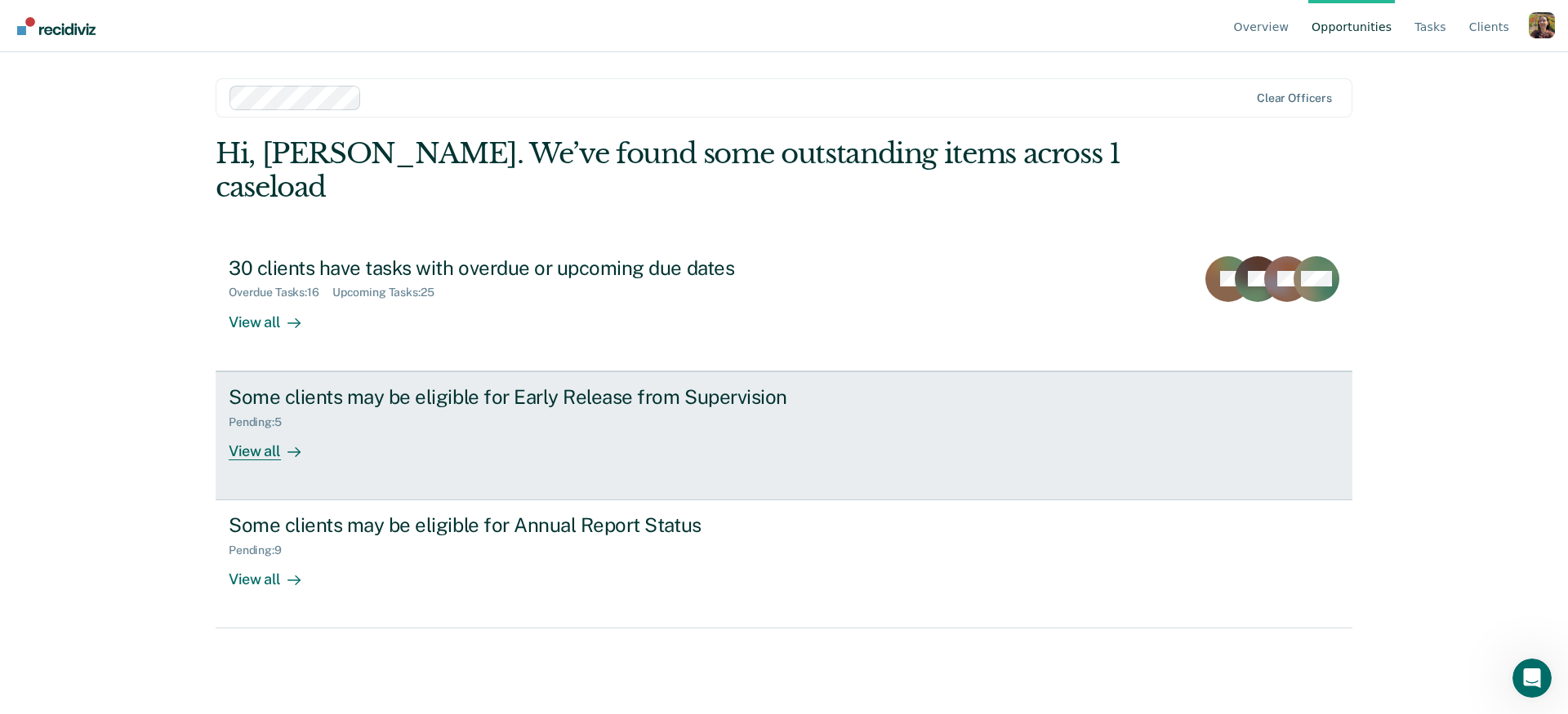
click at [694, 414] on div "Some clients may be eligible for Early Release from Supervision Pending : 5 Vie…" at bounding box center [534, 423] width 612 height 75
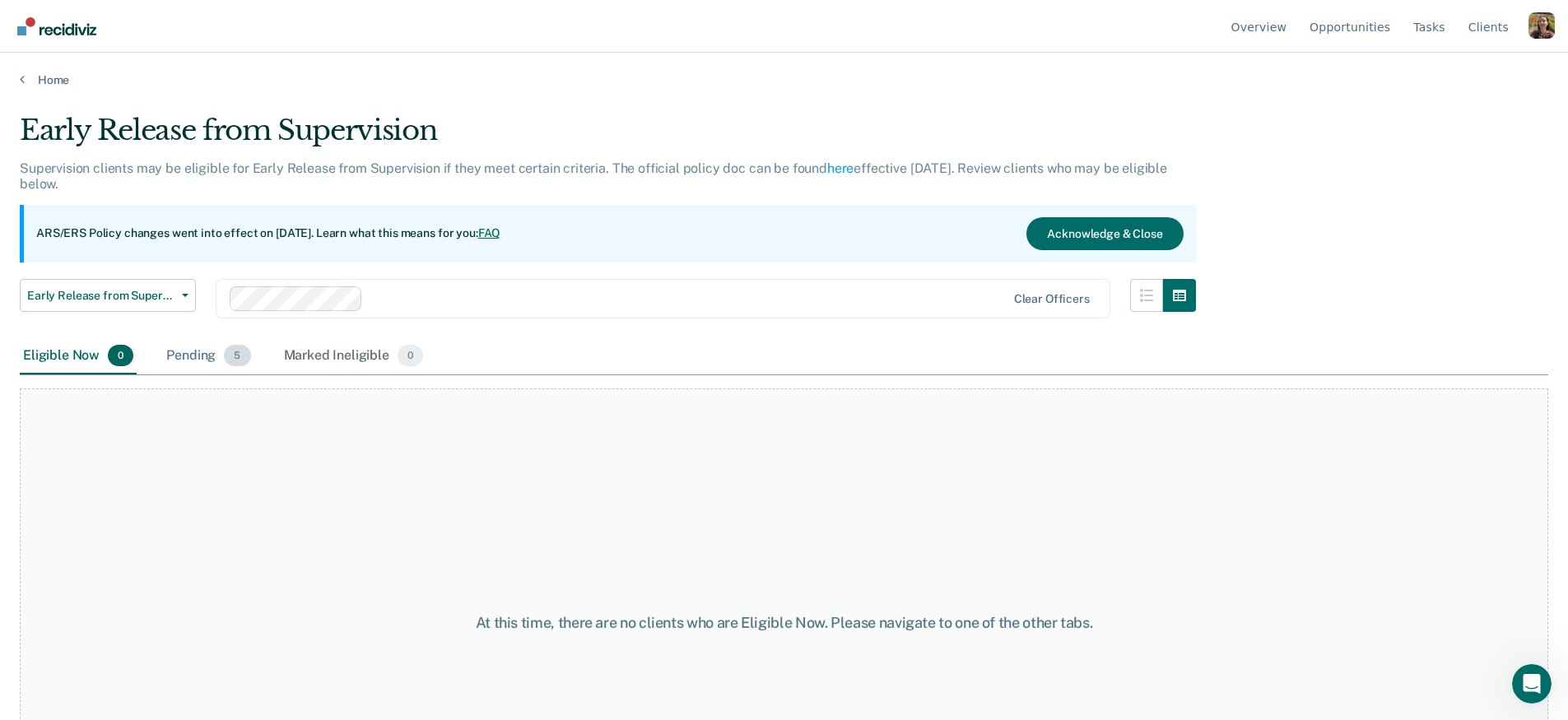
click at [211, 364] on div "Pending 5" at bounding box center [208, 356] width 90 height 36
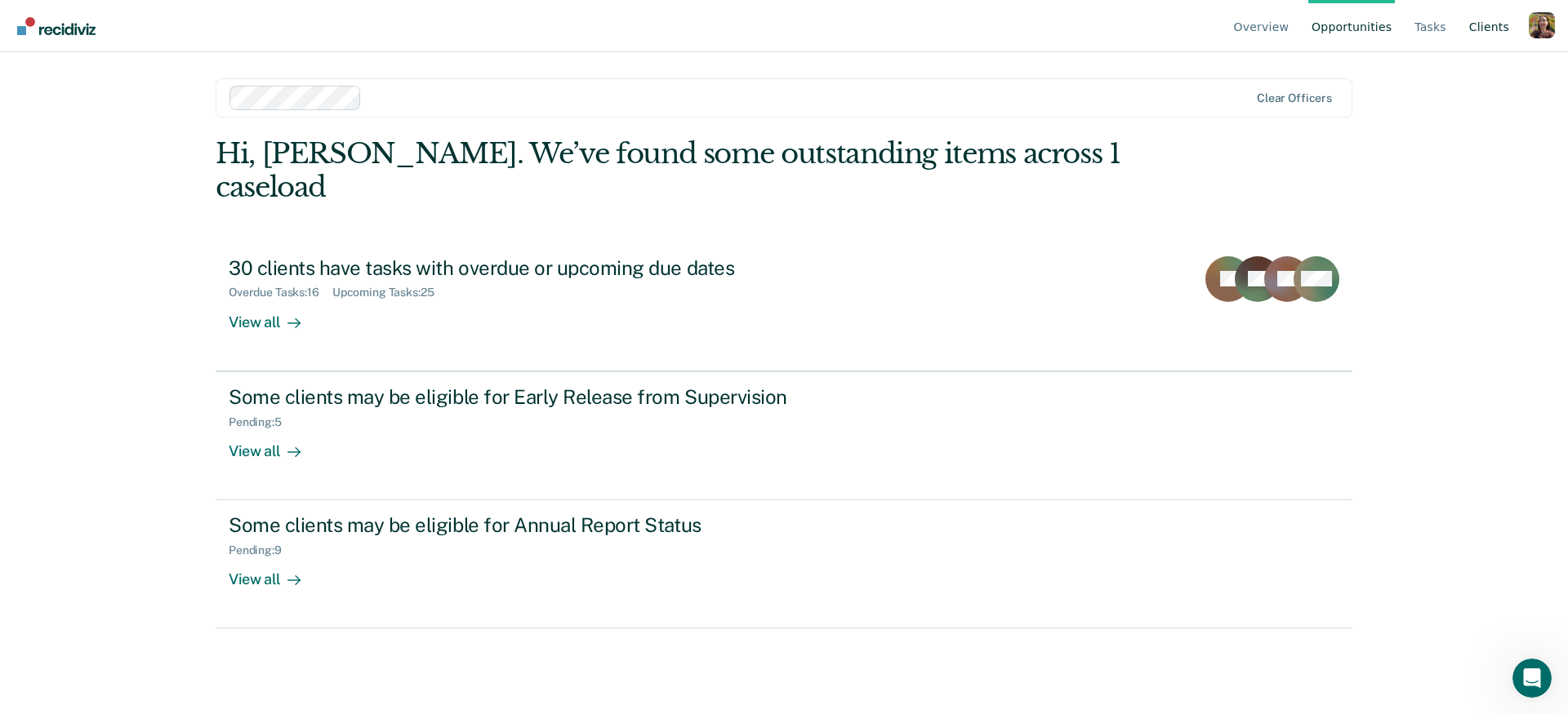
click at [1479, 29] on link "Client s" at bounding box center [1489, 26] width 47 height 52
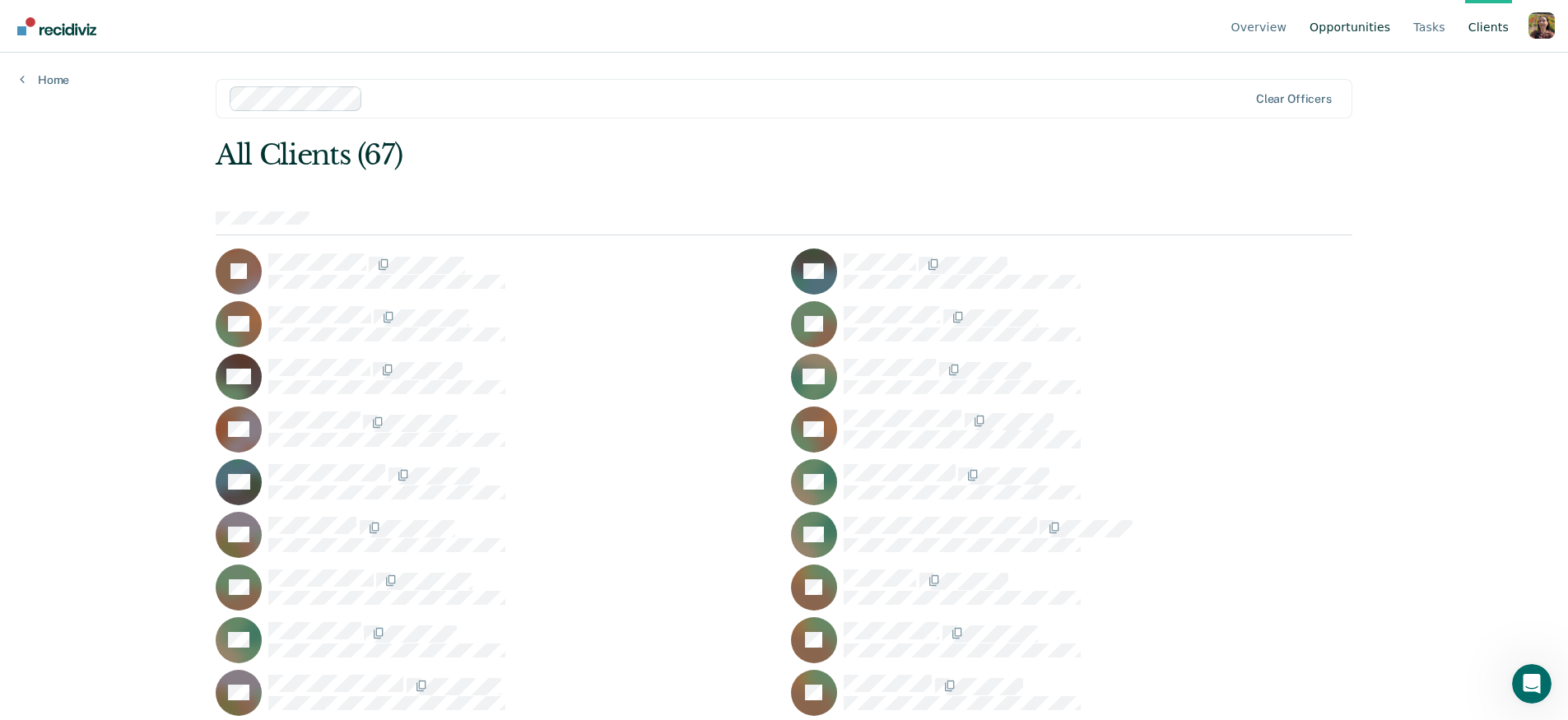
click at [1351, 41] on link "Opportunities" at bounding box center [1350, 26] width 88 height 52
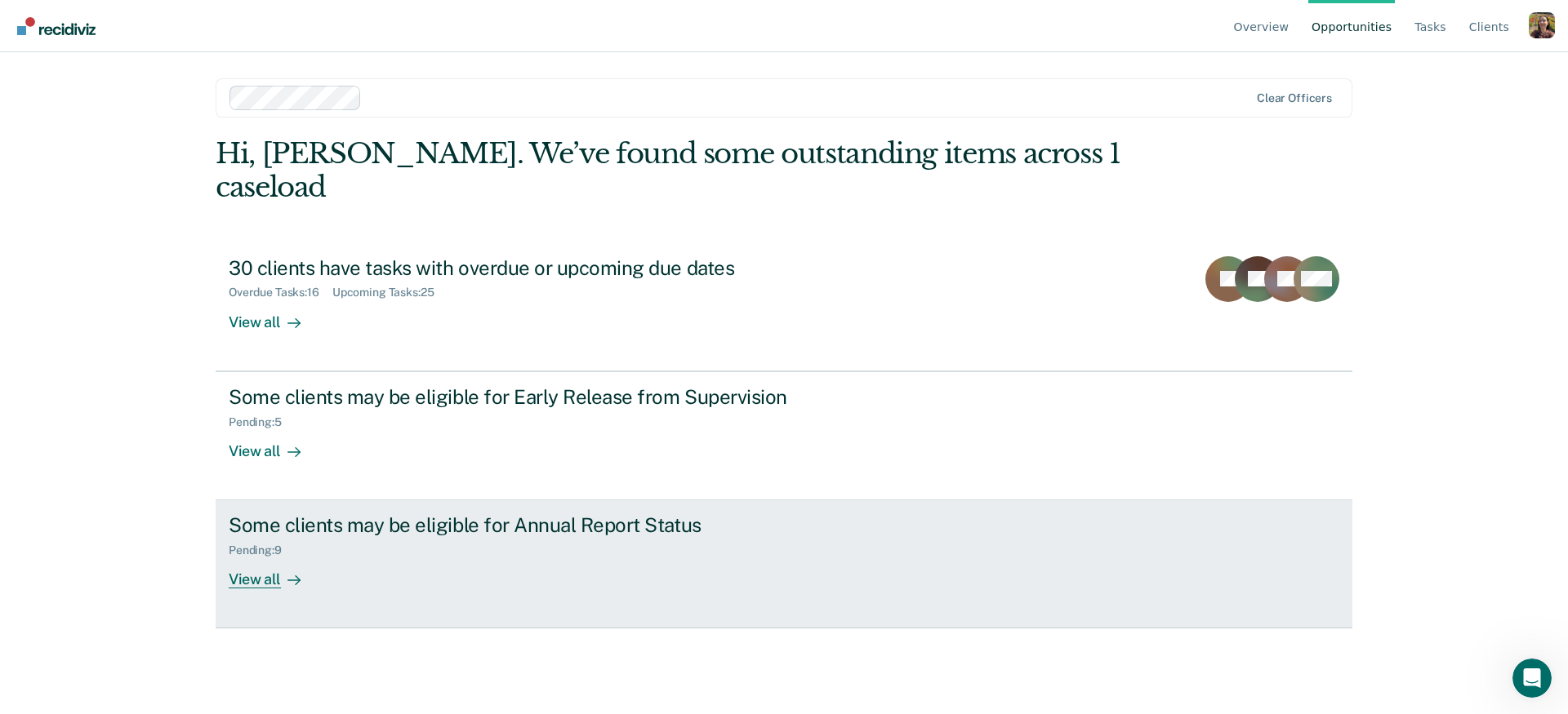
click at [836, 514] on div "Some clients may be eligible for Annual Report Status Pending : 9 View all" at bounding box center [534, 551] width 612 height 75
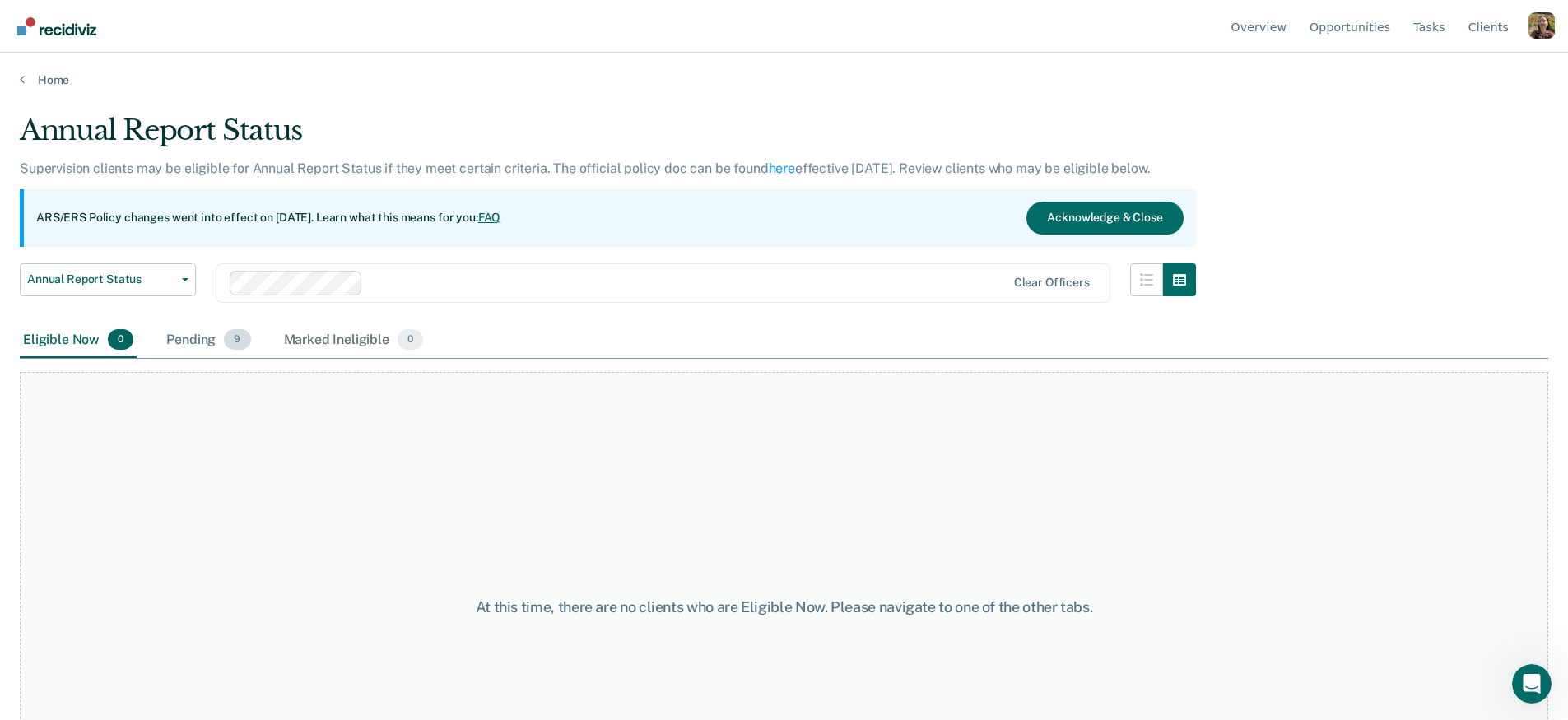
click at [196, 338] on div "Pending 9" at bounding box center [208, 341] width 90 height 36
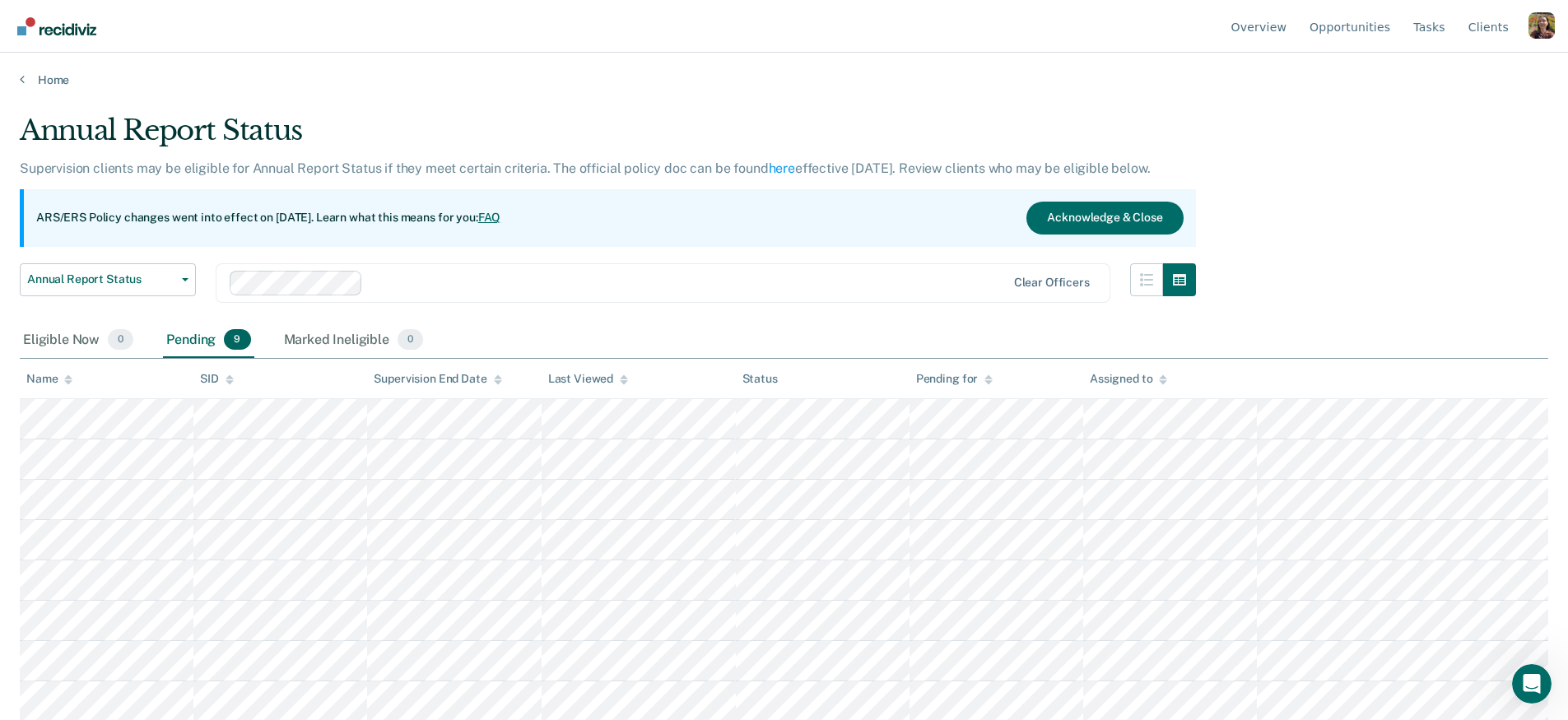
scroll to position [42, 0]
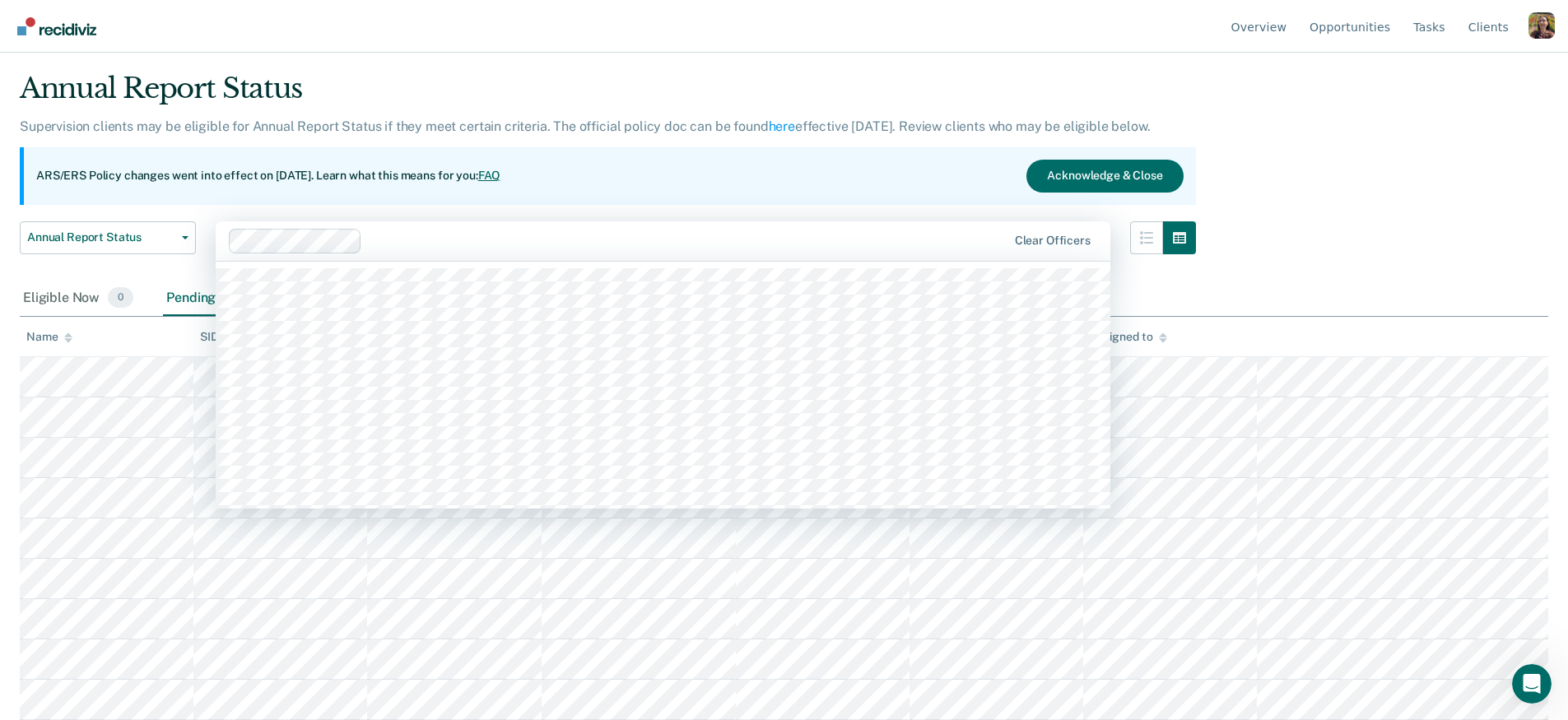
click at [688, 235] on div at bounding box center [687, 240] width 638 height 19
click at [642, 239] on div at bounding box center [687, 240] width 638 height 19
click at [567, 251] on div at bounding box center [619, 241] width 779 height 24
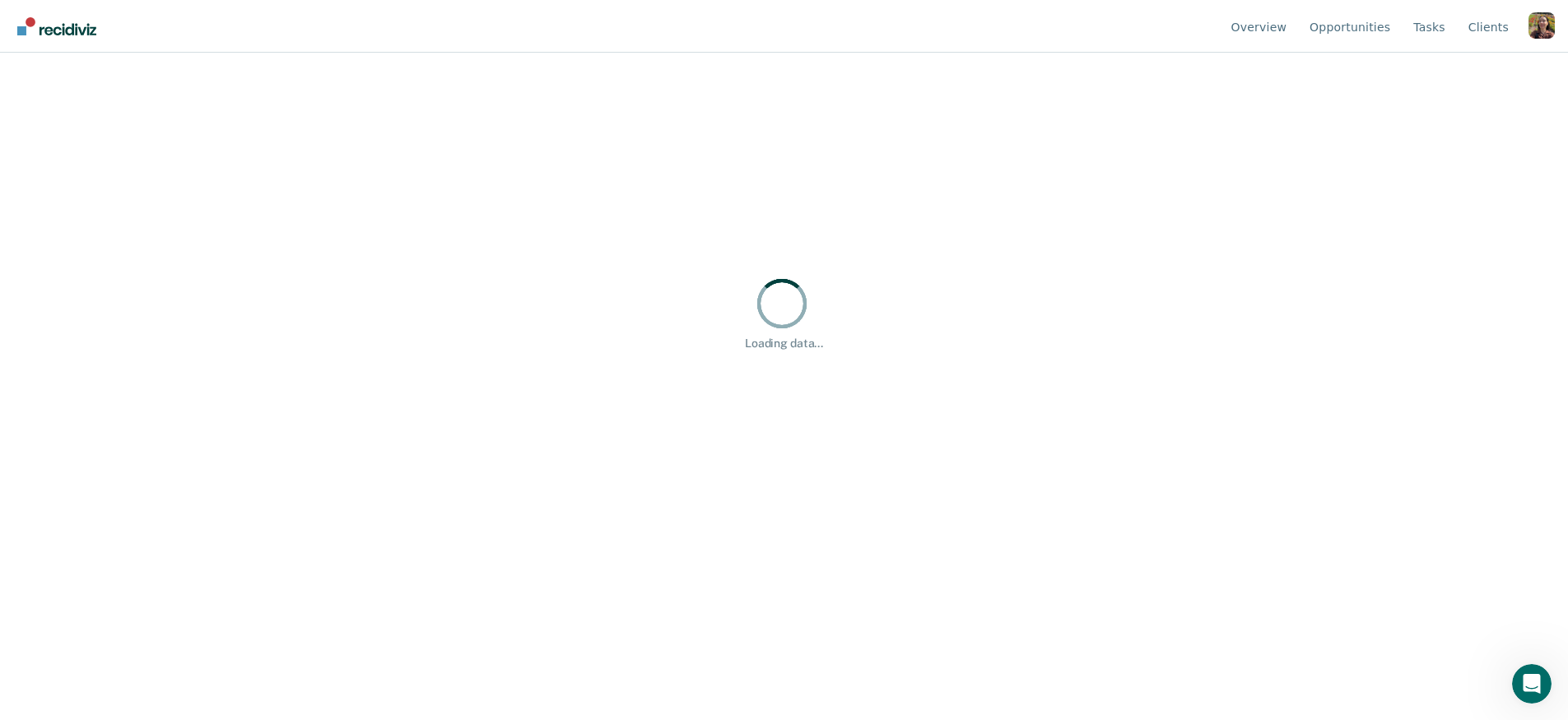
scroll to position [0, 0]
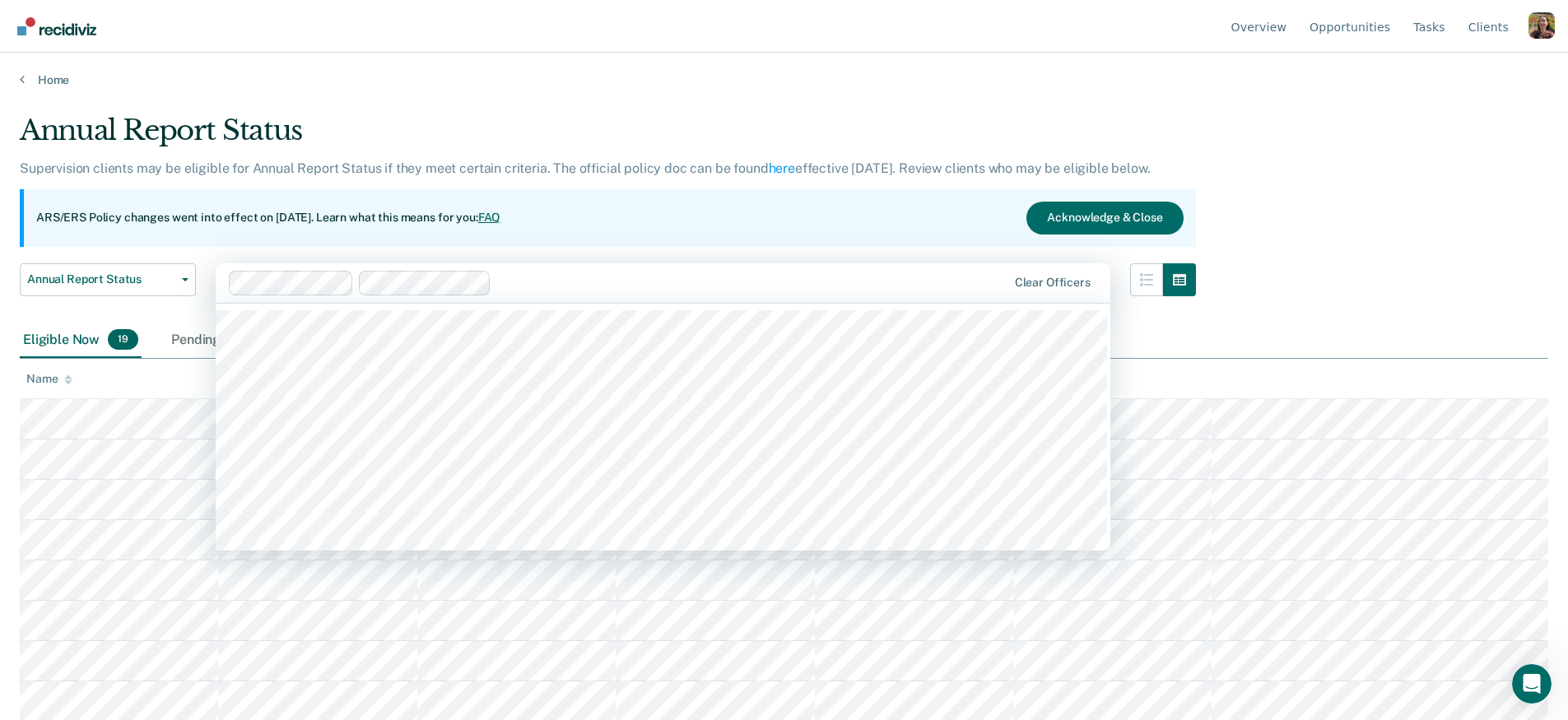
click at [541, 277] on div at bounding box center [752, 282] width 508 height 19
